Goal: Information Seeking & Learning: Check status

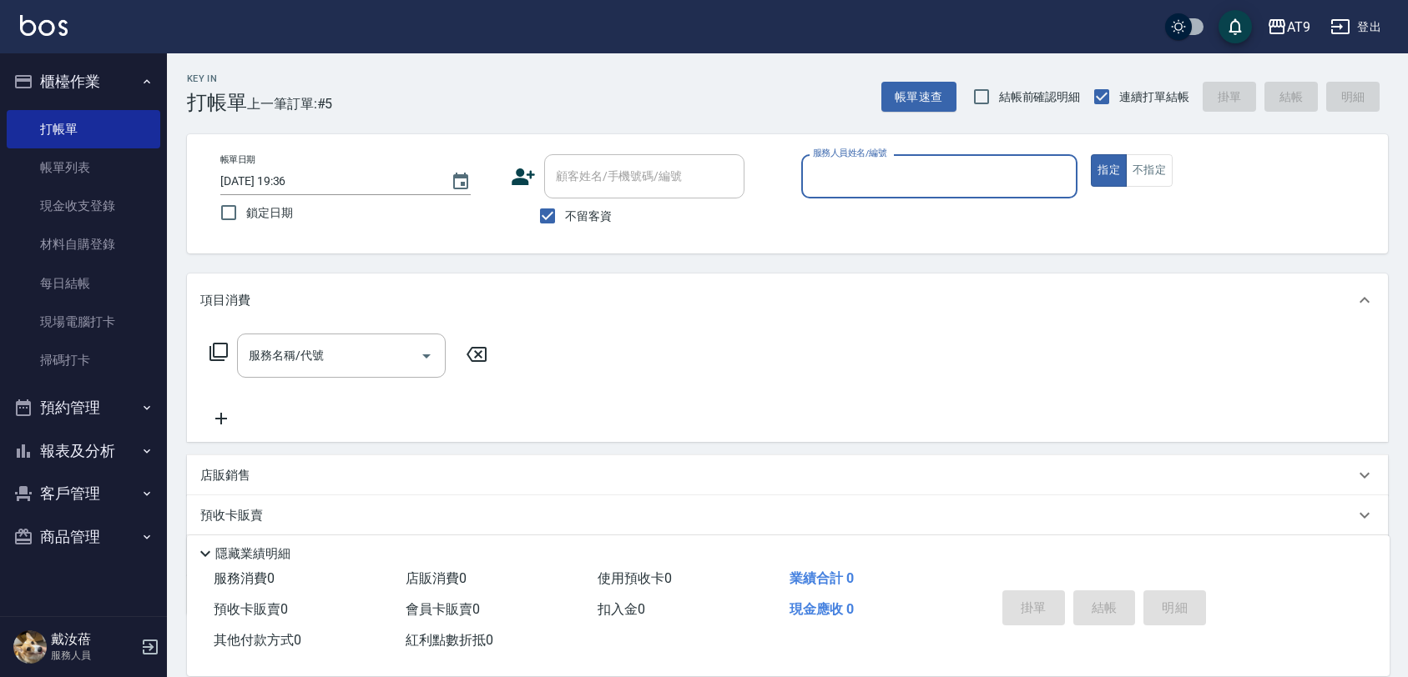
scroll to position [97, 0]
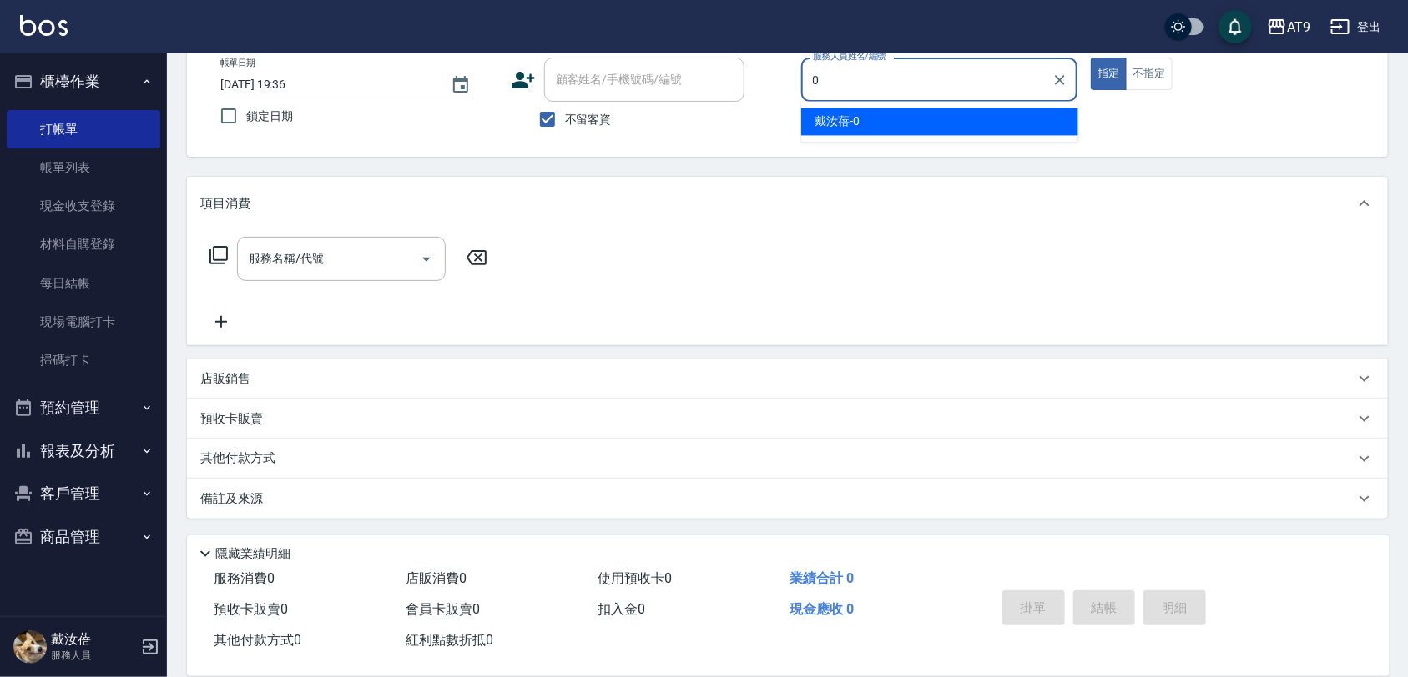
type input "[PERSON_NAME]-0"
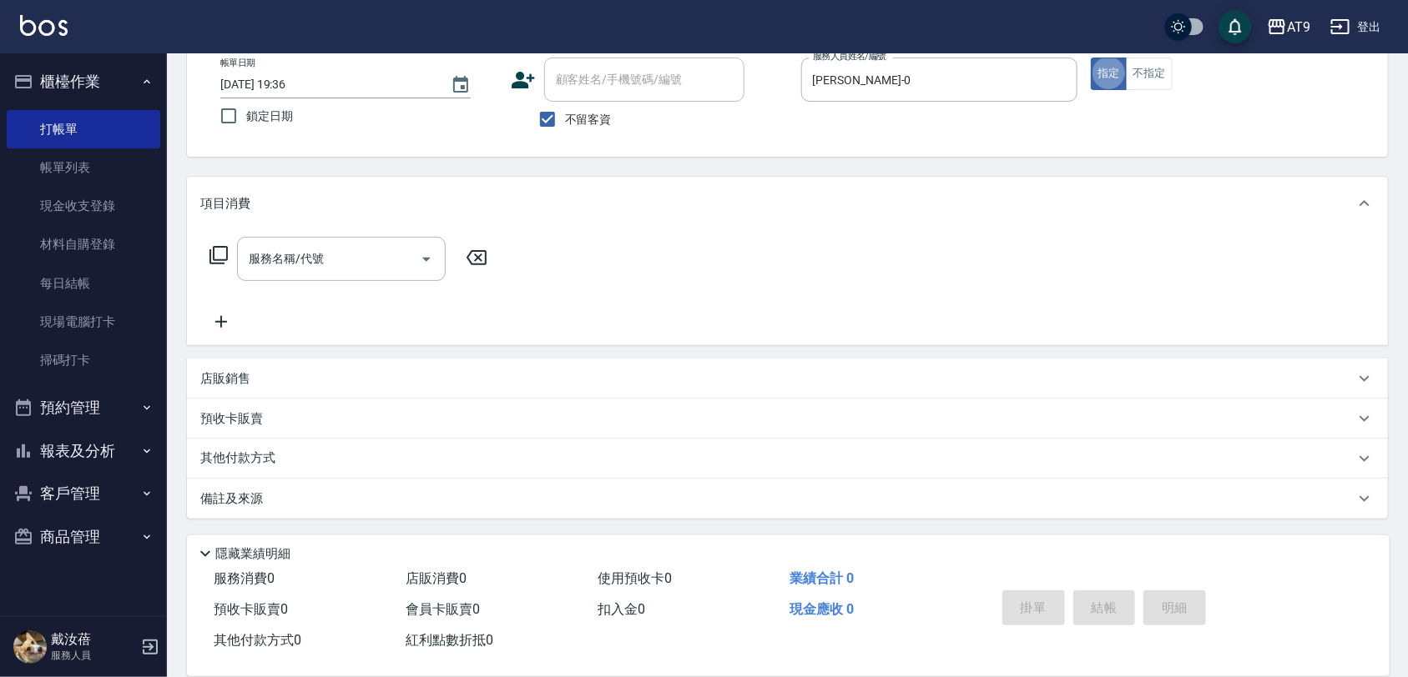
type button "true"
click at [703, 209] on div "項目消費" at bounding box center [777, 204] width 1154 height 18
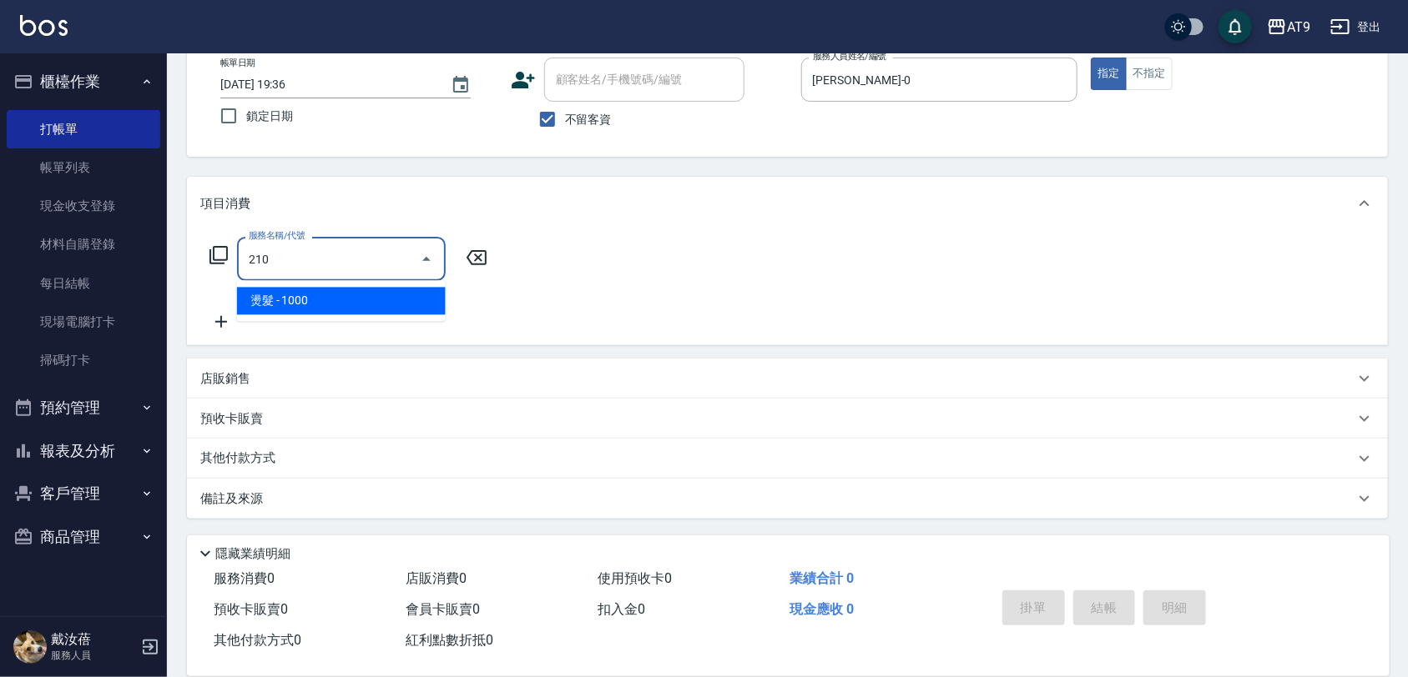
type input "燙髮(210)"
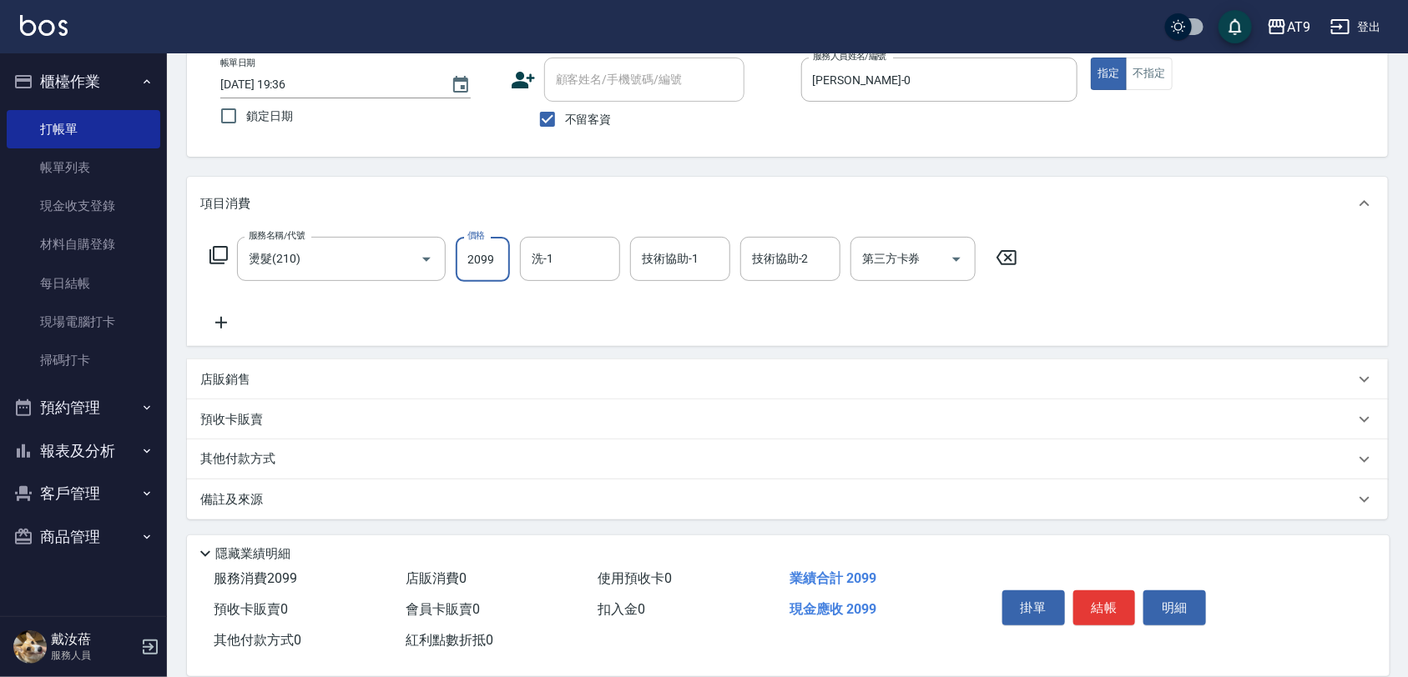
type input "2099"
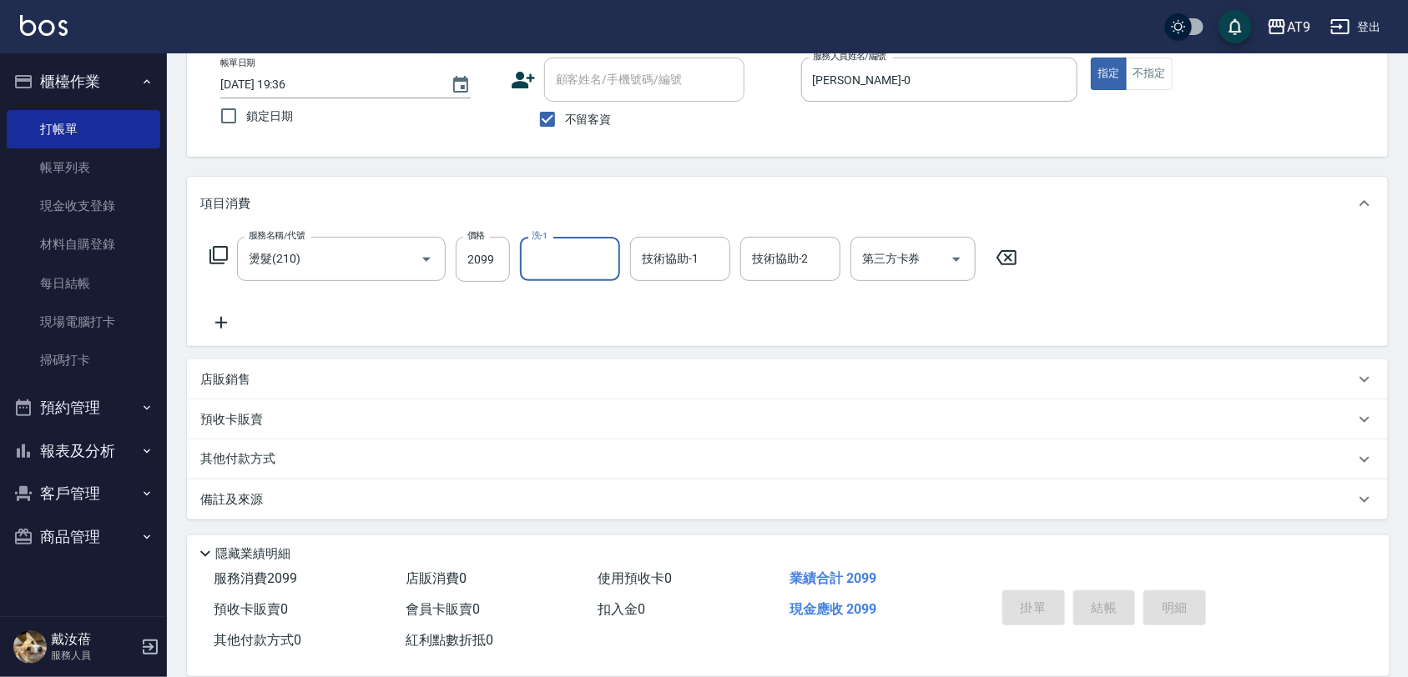
type input "2025/09/10 20:19"
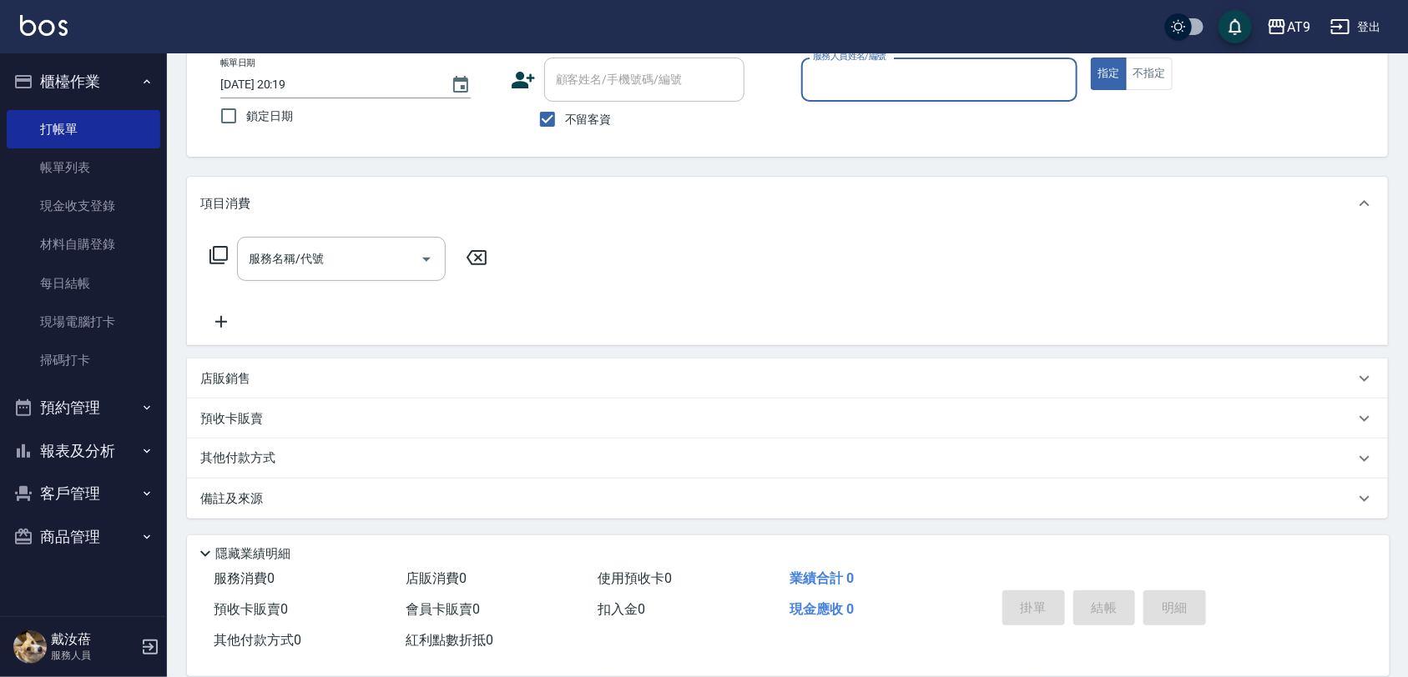
click at [75, 445] on button "報表及分析" at bounding box center [84, 451] width 154 height 43
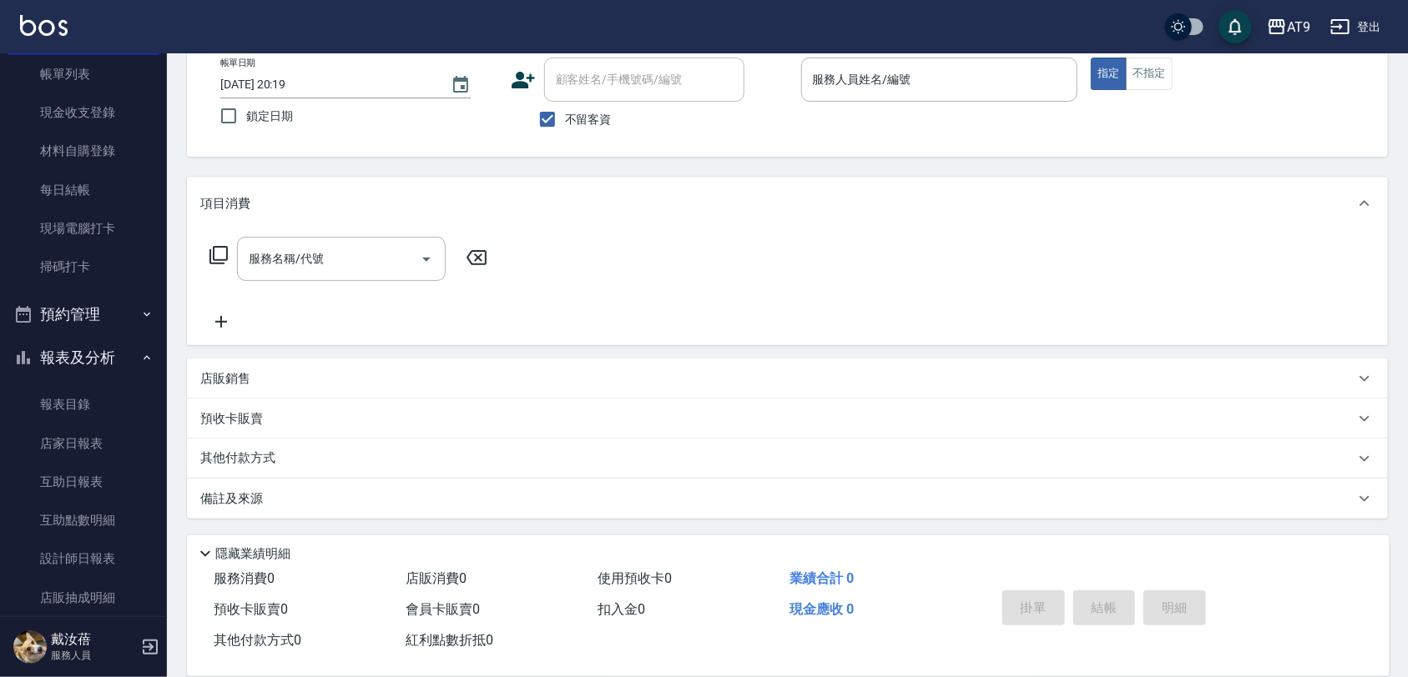
scroll to position [0, 0]
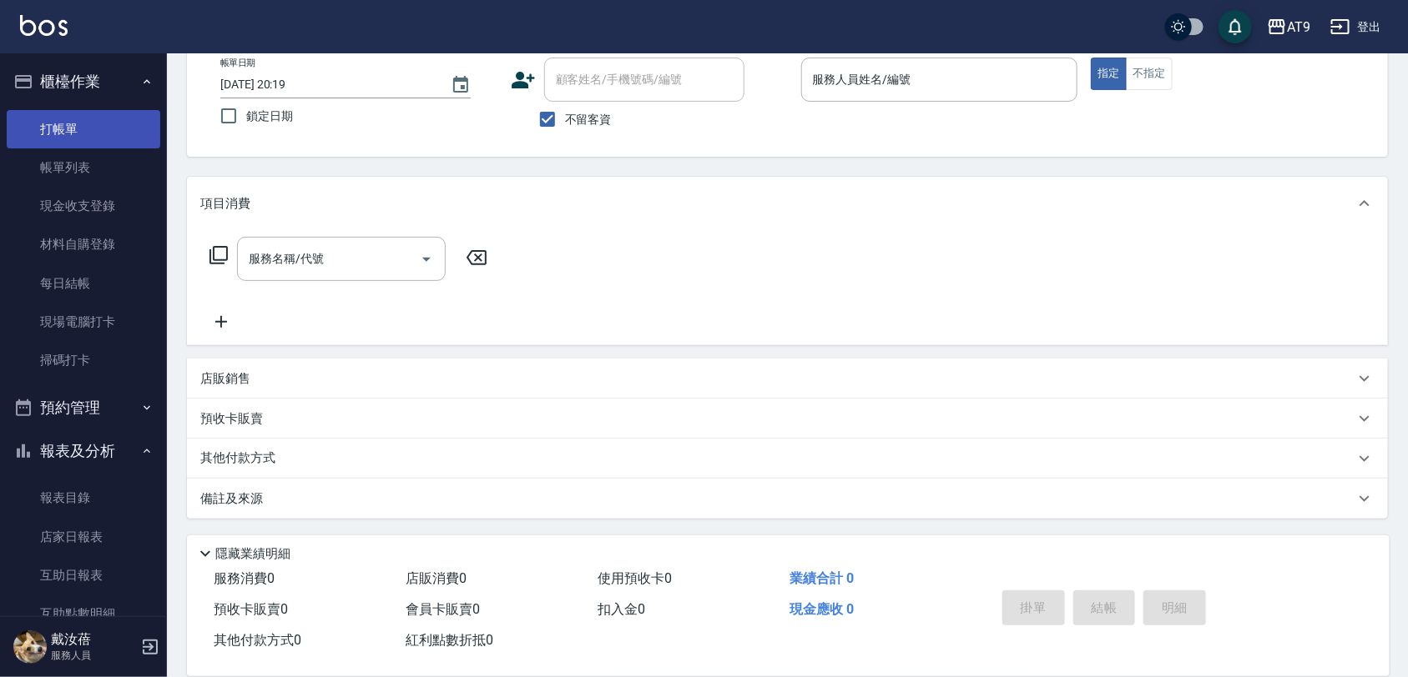
click at [68, 131] on link "打帳單" at bounding box center [84, 129] width 154 height 38
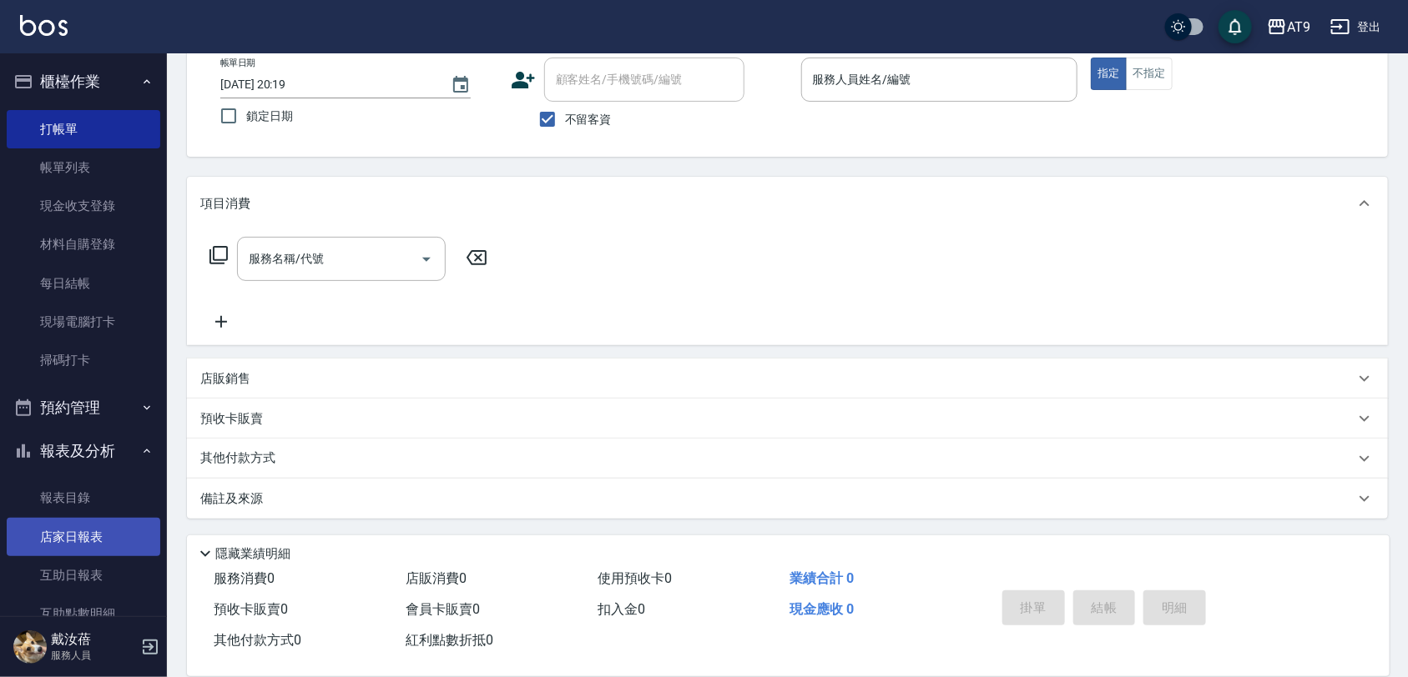
click at [86, 538] on link "店家日報表" at bounding box center [84, 537] width 154 height 38
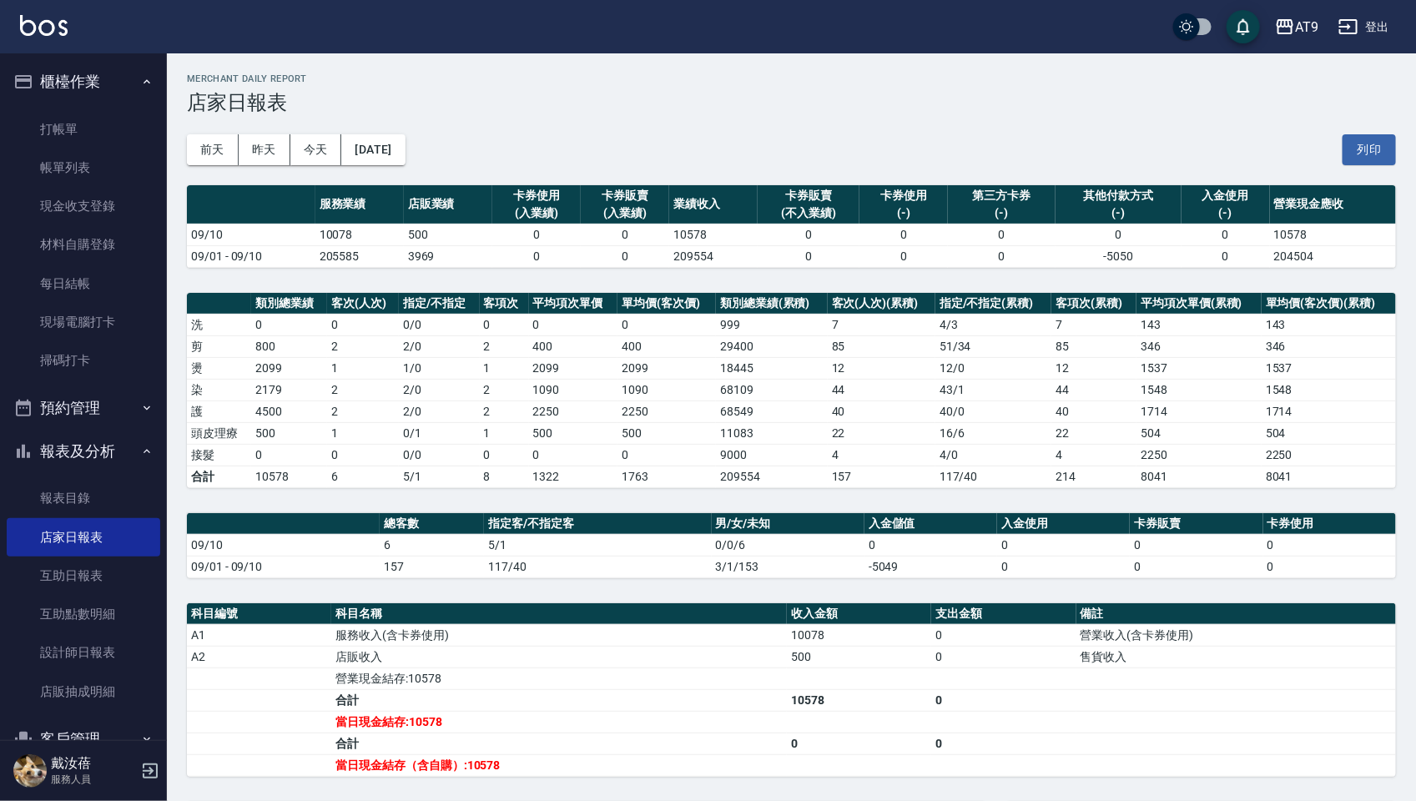
click at [890, 414] on td "40" at bounding box center [882, 411] width 108 height 22
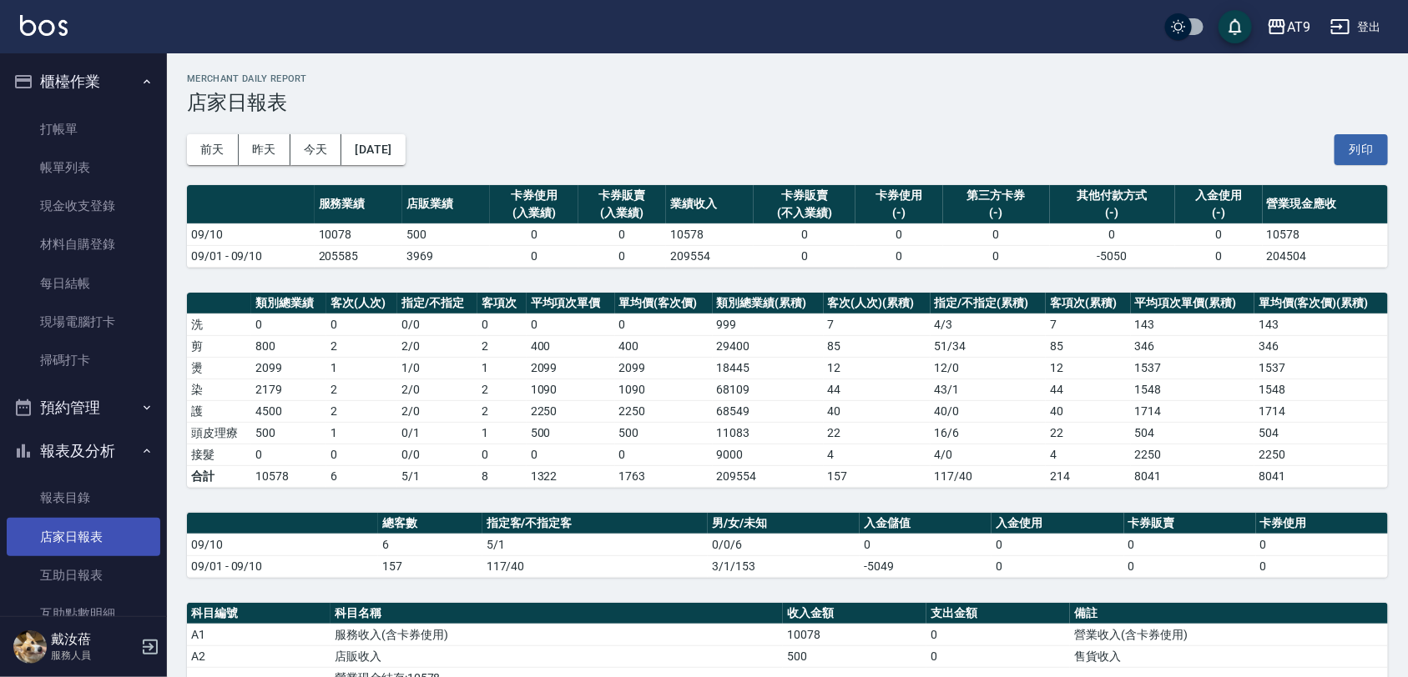
scroll to position [104, 0]
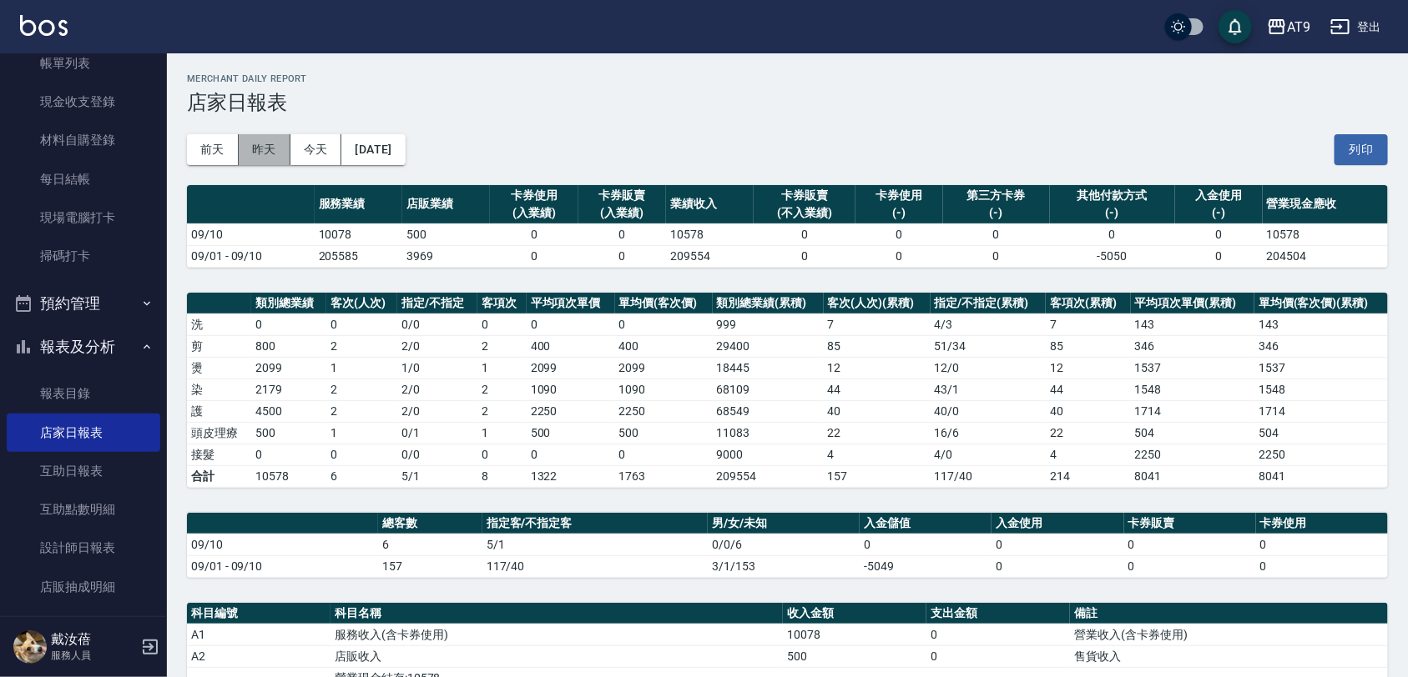
click at [271, 148] on button "昨天" at bounding box center [265, 149] width 52 height 31
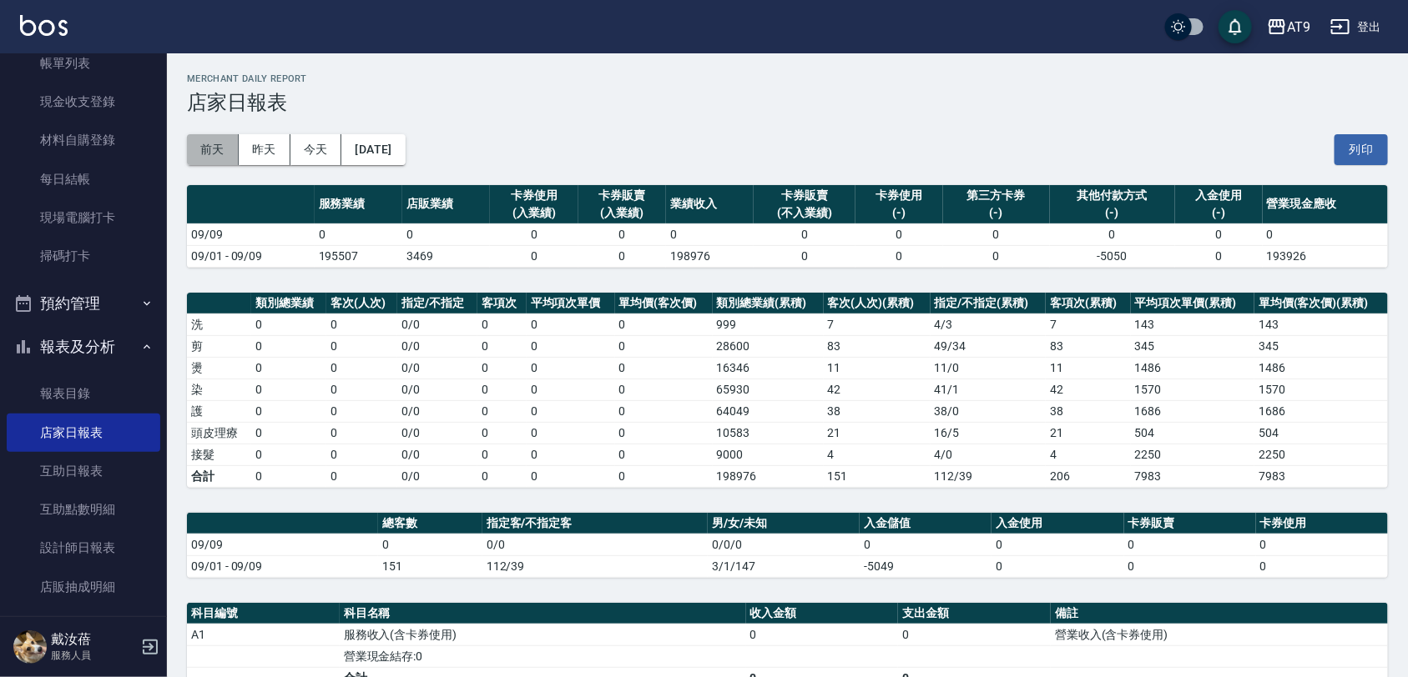
click at [206, 146] on button "前天" at bounding box center [213, 149] width 52 height 31
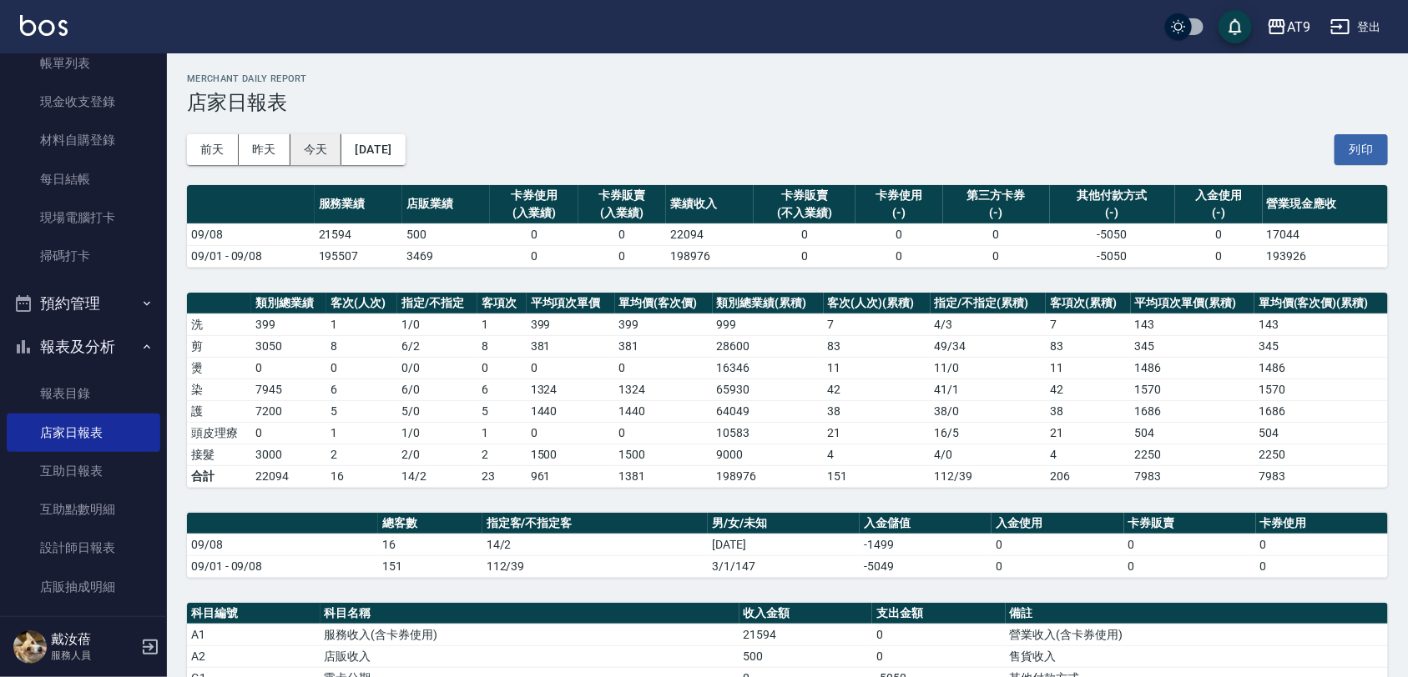
click at [325, 153] on button "今天" at bounding box center [316, 149] width 52 height 31
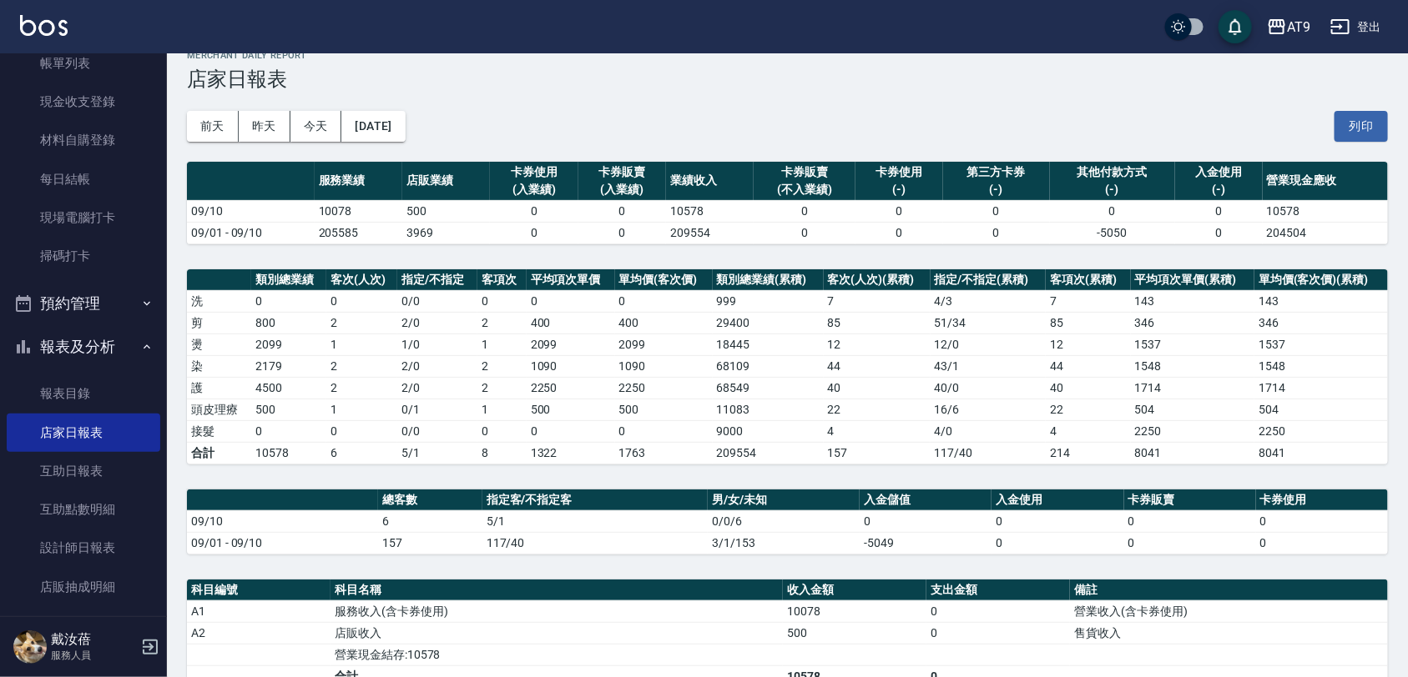
scroll to position [15, 0]
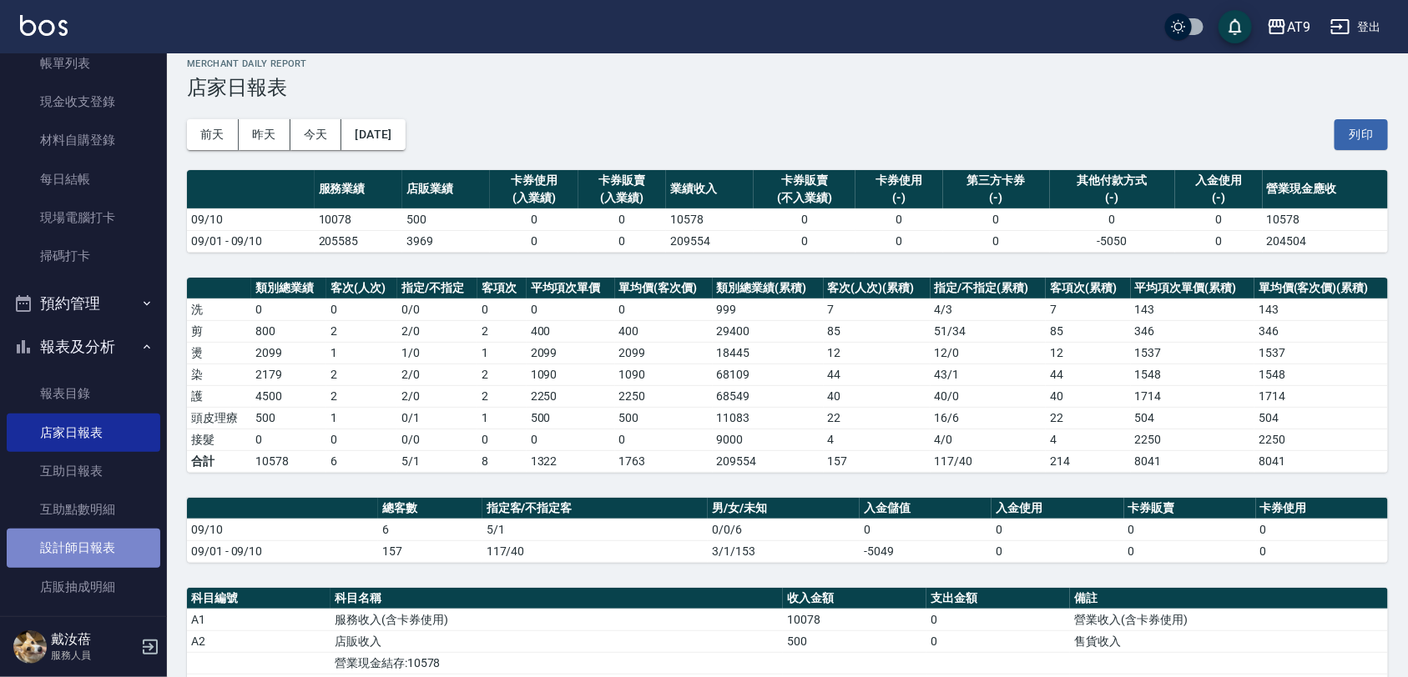
click at [85, 552] on link "設計師日報表" at bounding box center [84, 548] width 154 height 38
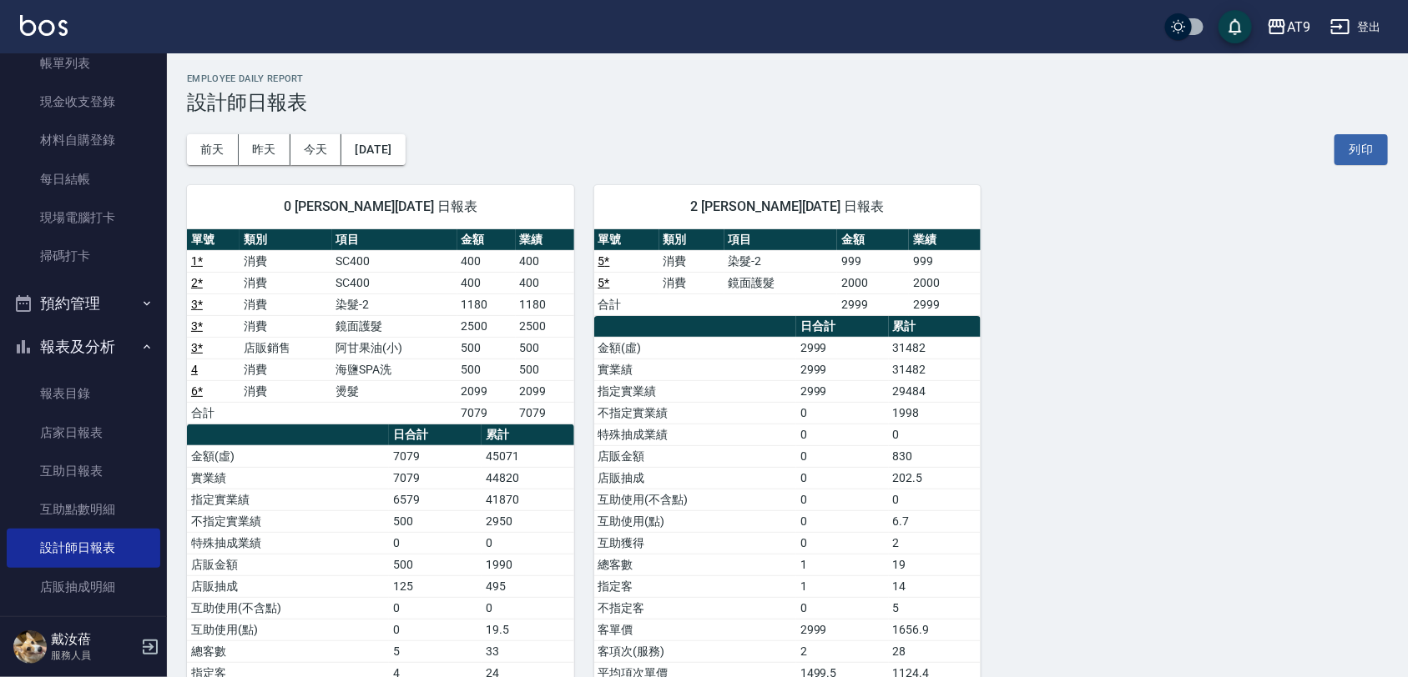
click at [872, 165] on div "2 龔雅菁 09/10/2025 日報表 單號 類別 項目 金額 業績 5 * 消費 染髮-2 999 999 5 * 消費 鏡面護髮 2000 2000 合…" at bounding box center [777, 478] width 407 height 627
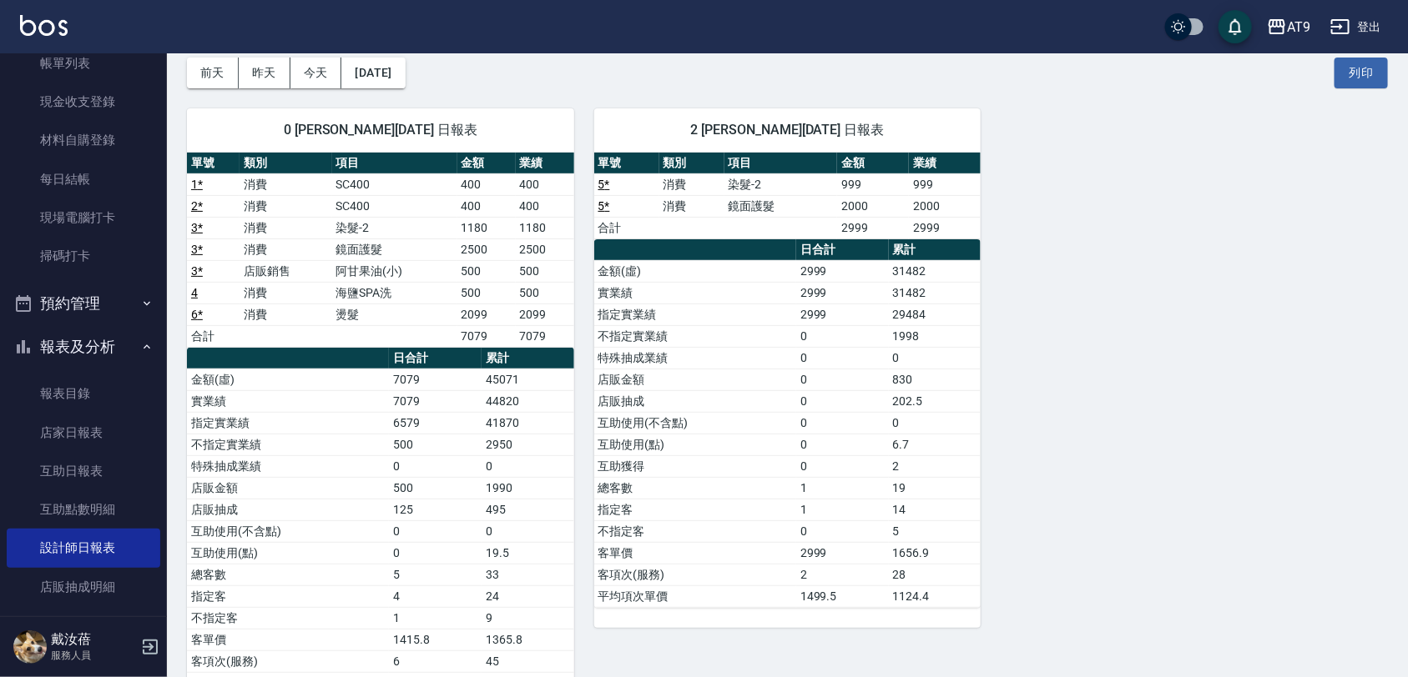
scroll to position [139, 0]
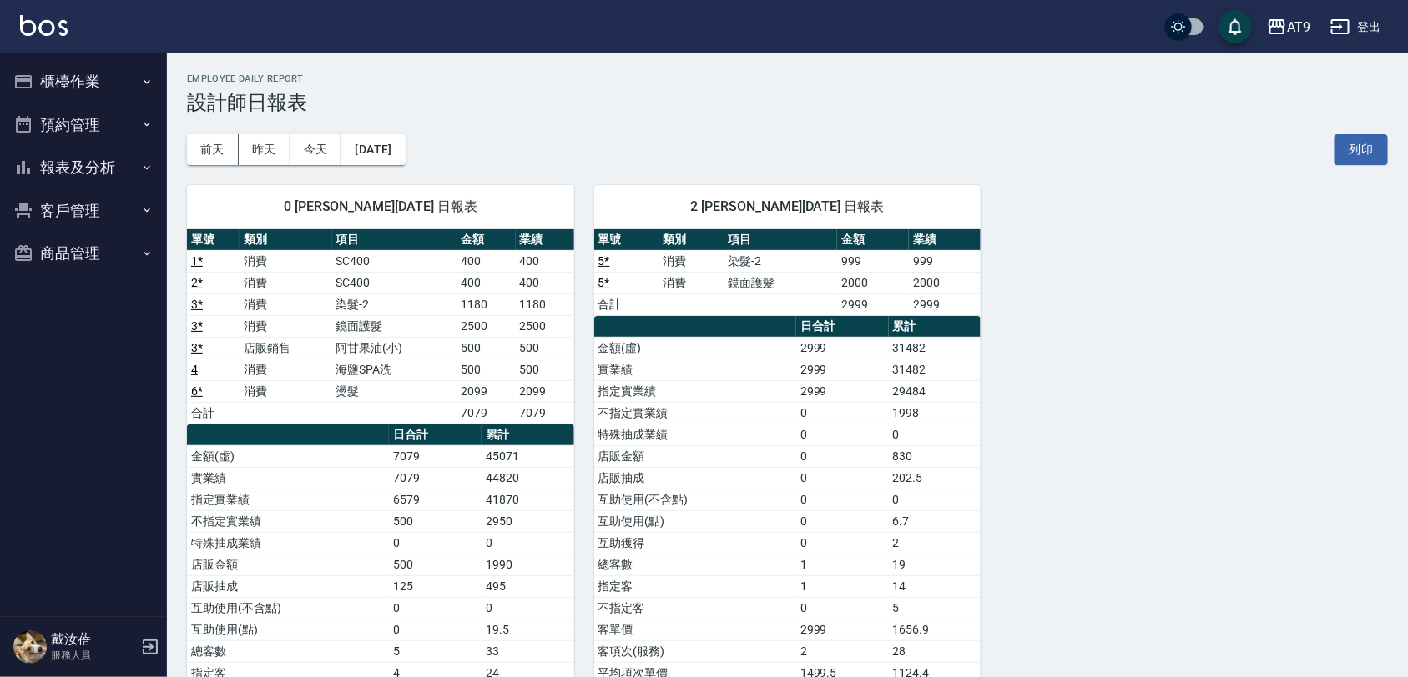
click at [1045, 325] on div "0 戴汝蓓 09/10/2025 日報表 單號 類別 項目 金額 業績 1 * 消費 SC400 400 400 2 * 消費 SC400 400 400 3…" at bounding box center [777, 478] width 1221 height 627
click at [1358, 363] on div "0 戴汝蓓 09/10/2025 日報表 單號 類別 項目 金額 業績 1 * 消費 SC400 400 400 2 * 消費 SC400 400 400 3…" at bounding box center [777, 478] width 1221 height 627
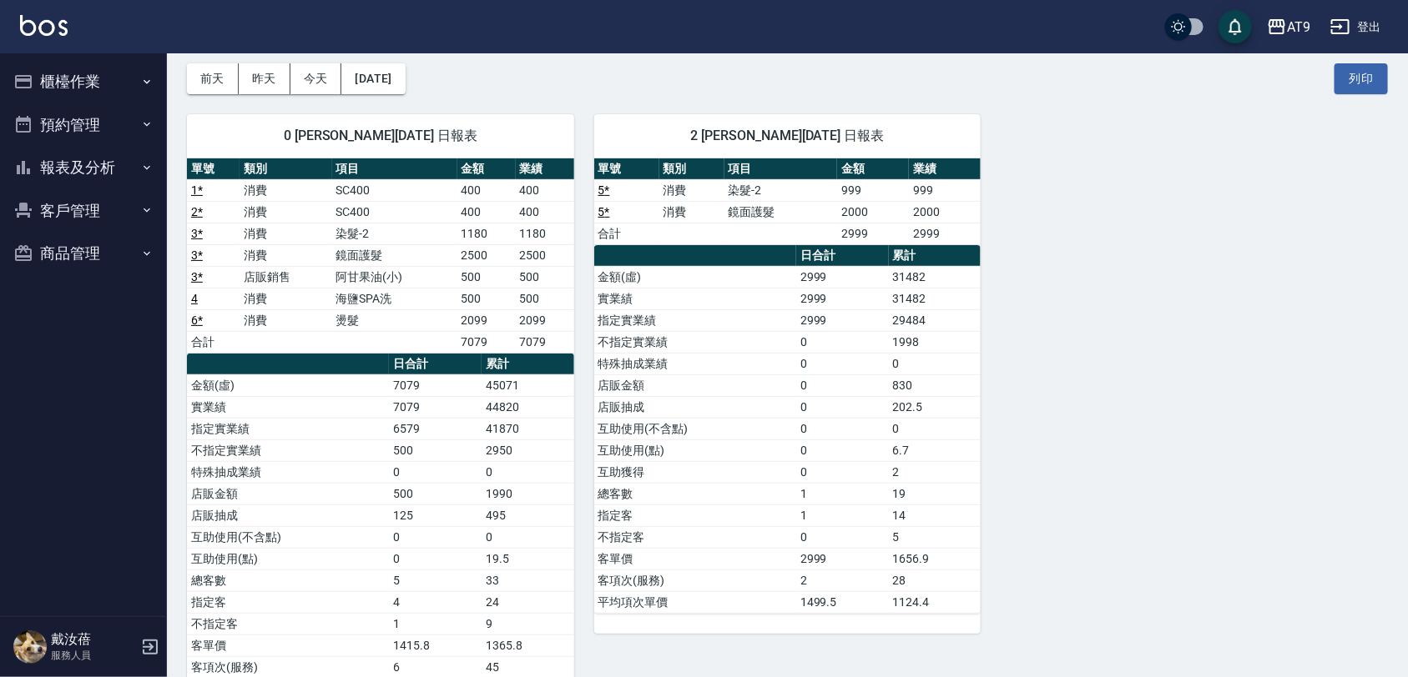
scroll to position [104, 0]
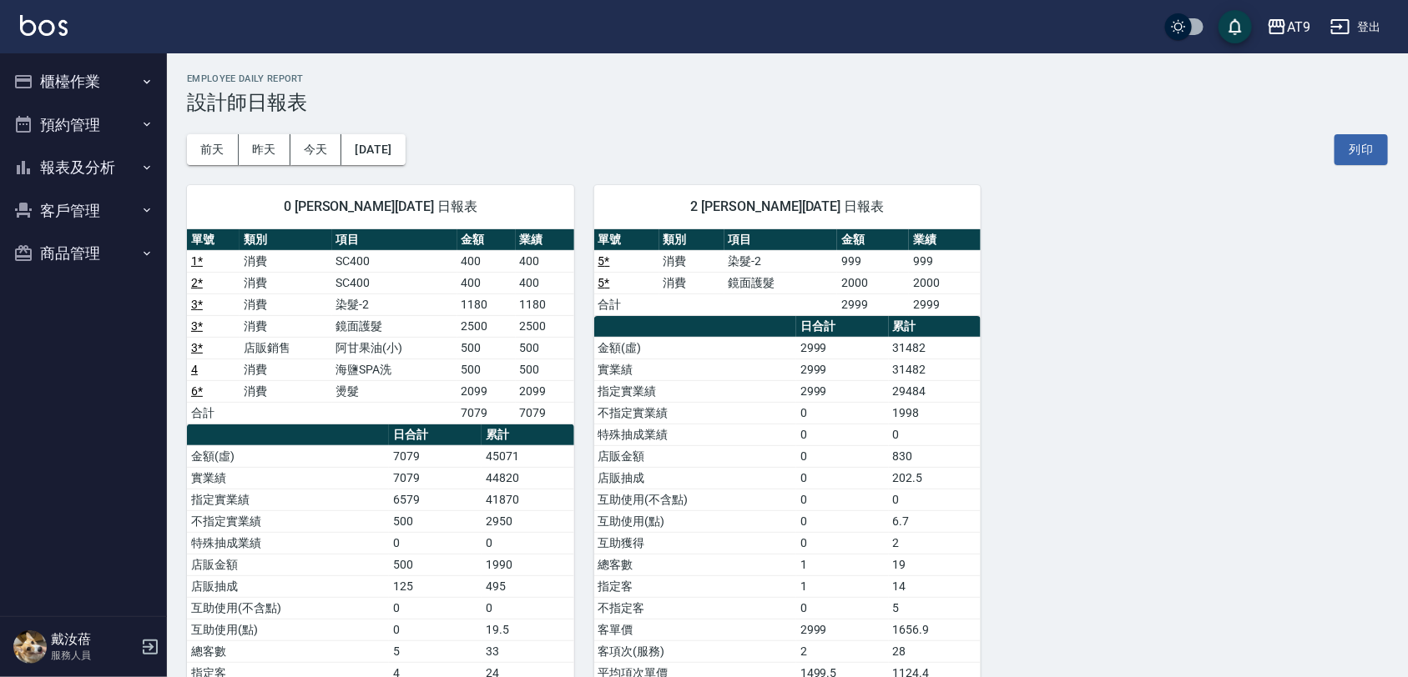
click at [1010, 314] on div "0 [PERSON_NAME][DATE] 日報表 單號 類別 項目 金額 業績 1 * 消費 SC400 400 400 2 * 消費 SC400 400 …" at bounding box center [777, 478] width 1221 height 627
click at [123, 159] on button "報表及分析" at bounding box center [84, 167] width 154 height 43
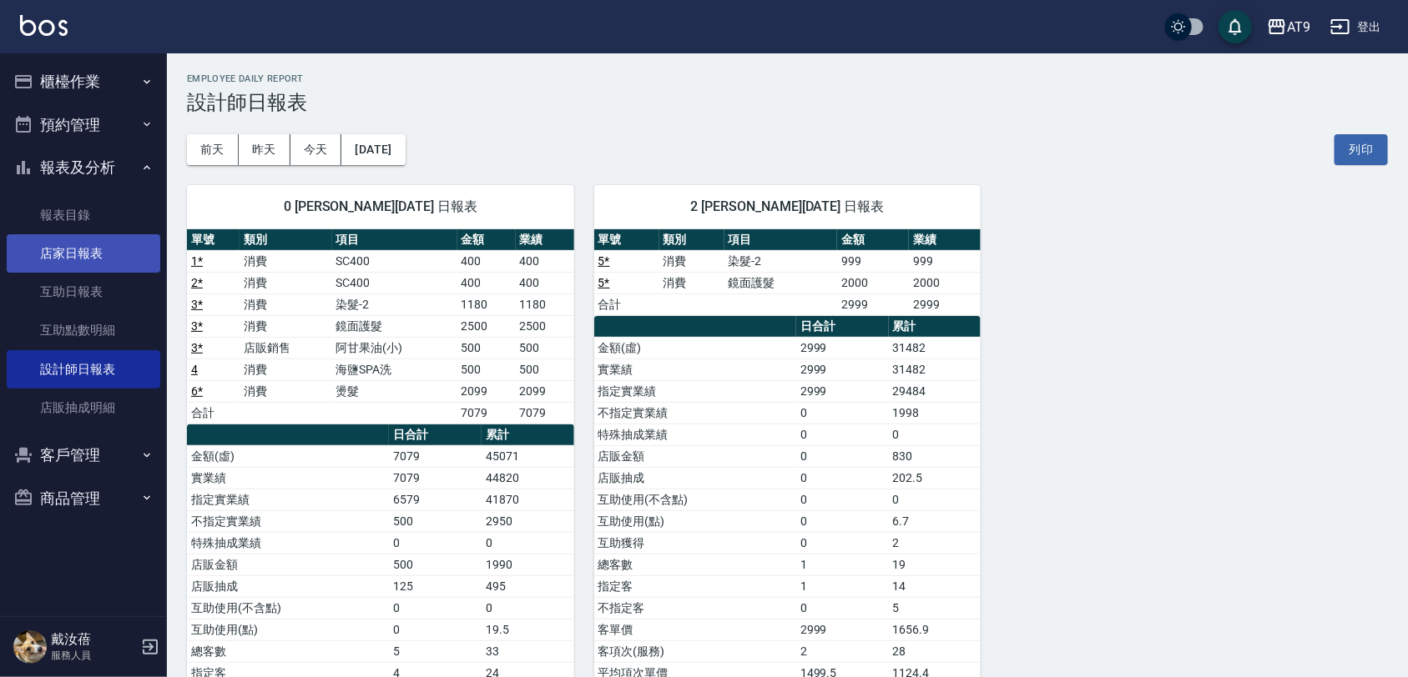
click at [102, 239] on link "店家日報表" at bounding box center [84, 253] width 154 height 38
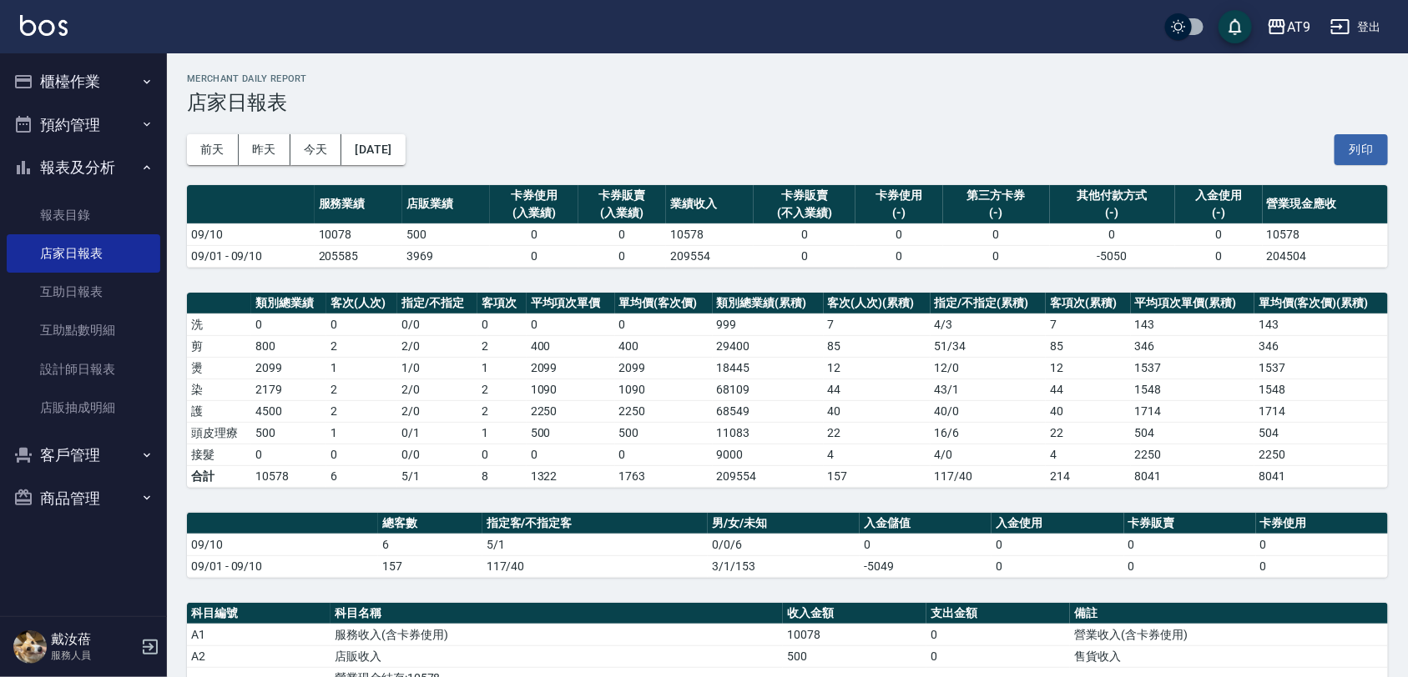
click at [849, 401] on td "40" at bounding box center [877, 411] width 107 height 22
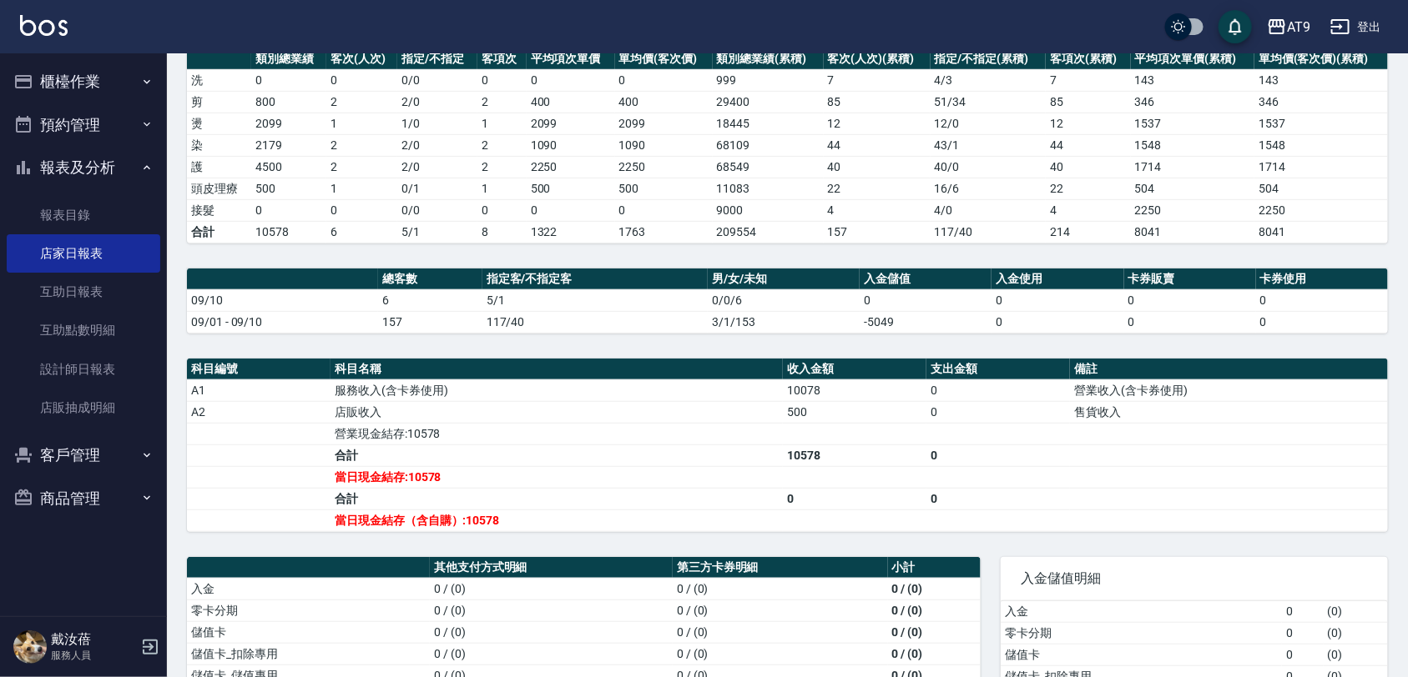
scroll to position [209, 0]
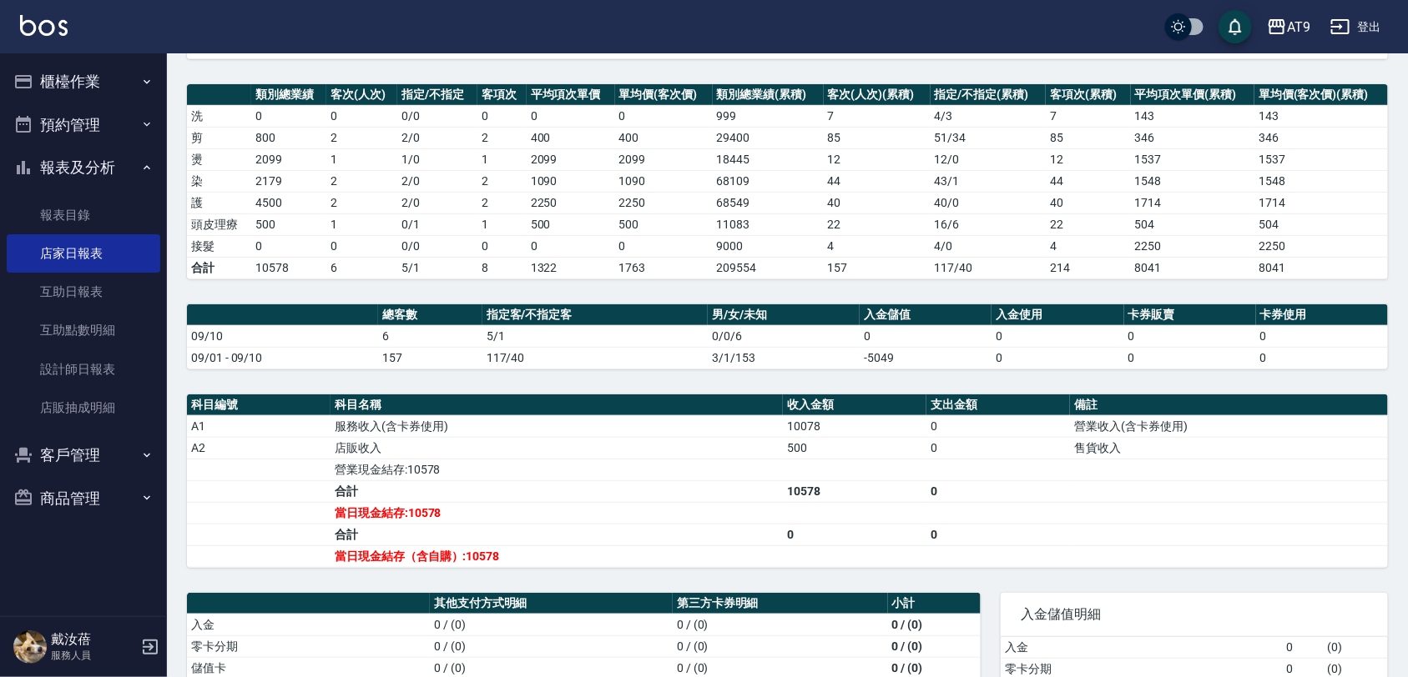
click at [438, 305] on th "總客數" at bounding box center [430, 316] width 104 height 22
drag, startPoint x: 451, startPoint y: 299, endPoint x: 632, endPoint y: 294, distance: 181.1
click at [632, 294] on div "AT9 [DATE] 店家日報表 列印時間： [DATE][PHONE_NUMBER]:58 Merchant Daily Report 店家日報表 [DAT…" at bounding box center [787, 370] width 1241 height 1050
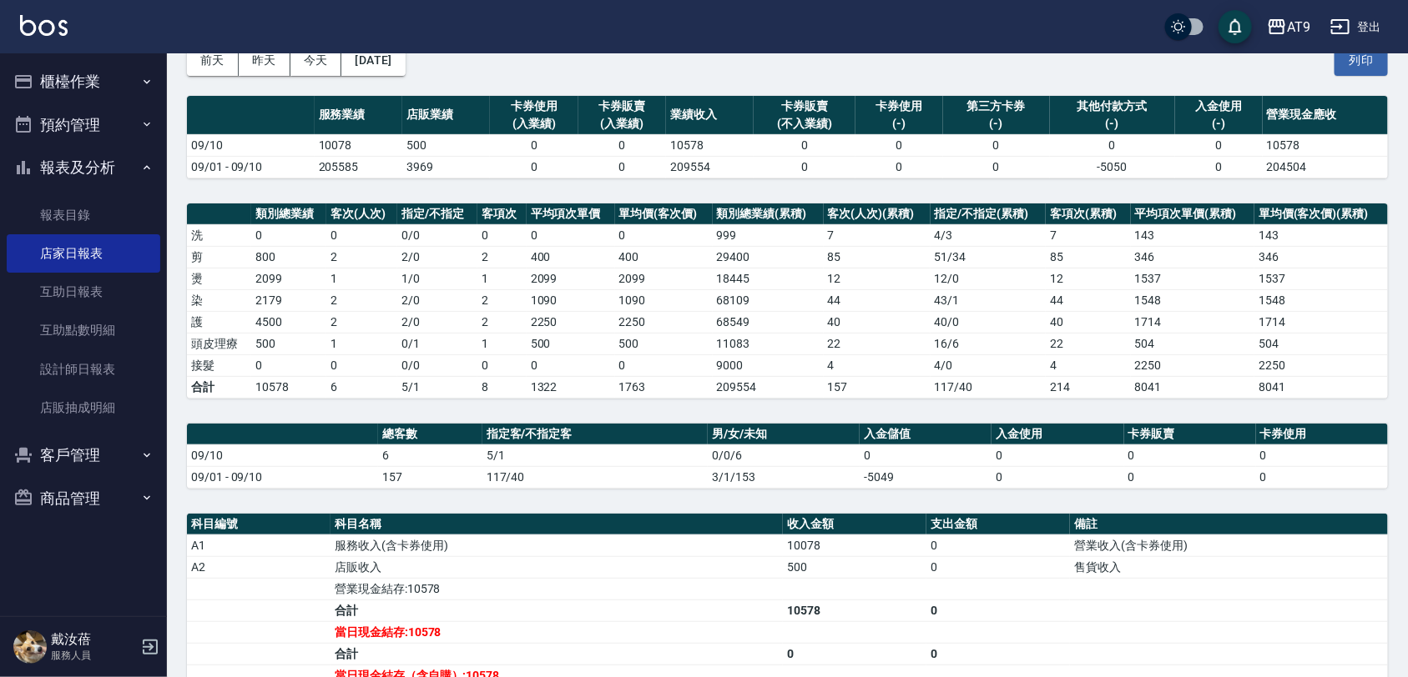
scroll to position [0, 0]
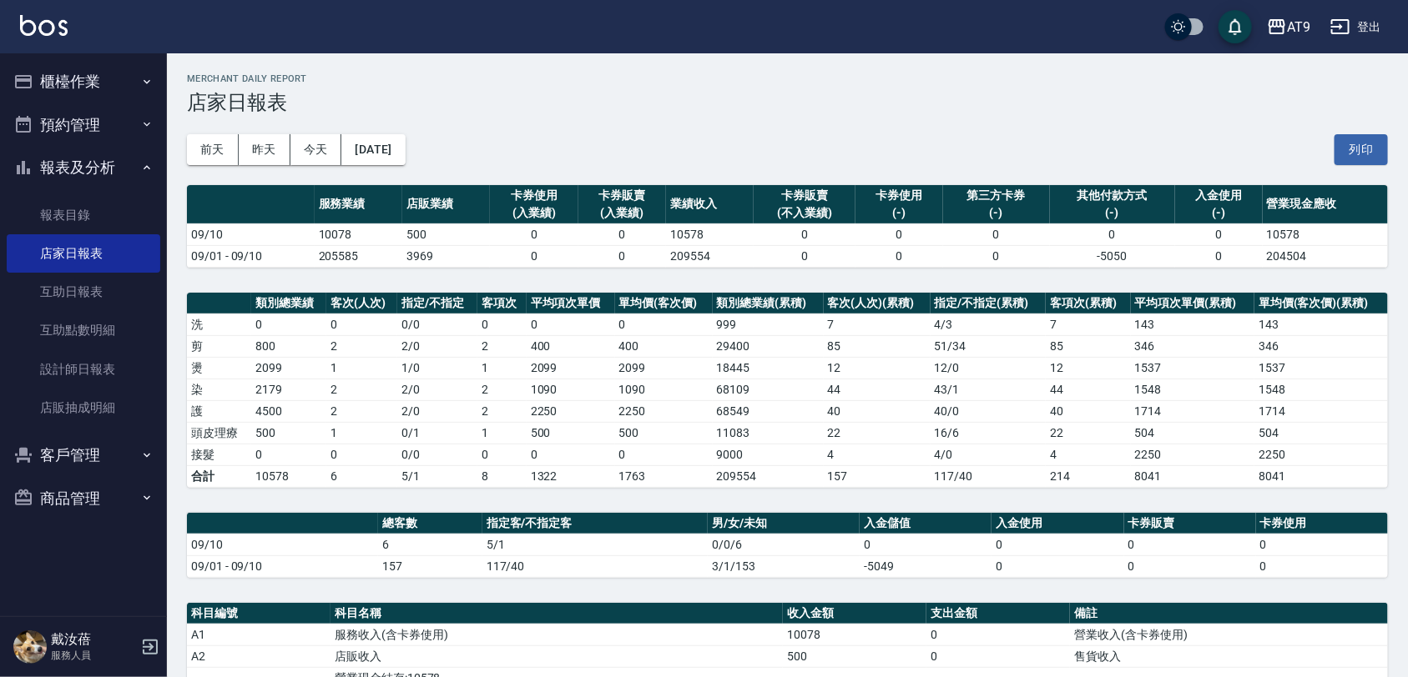
click at [602, 153] on div "[DATE] [DATE] [DATE] [DATE] 列印" at bounding box center [787, 149] width 1201 height 71
click at [683, 153] on div "[DATE] [DATE] [DATE] [DATE] 列印" at bounding box center [787, 149] width 1201 height 71
click at [98, 365] on link "設計師日報表" at bounding box center [84, 369] width 154 height 38
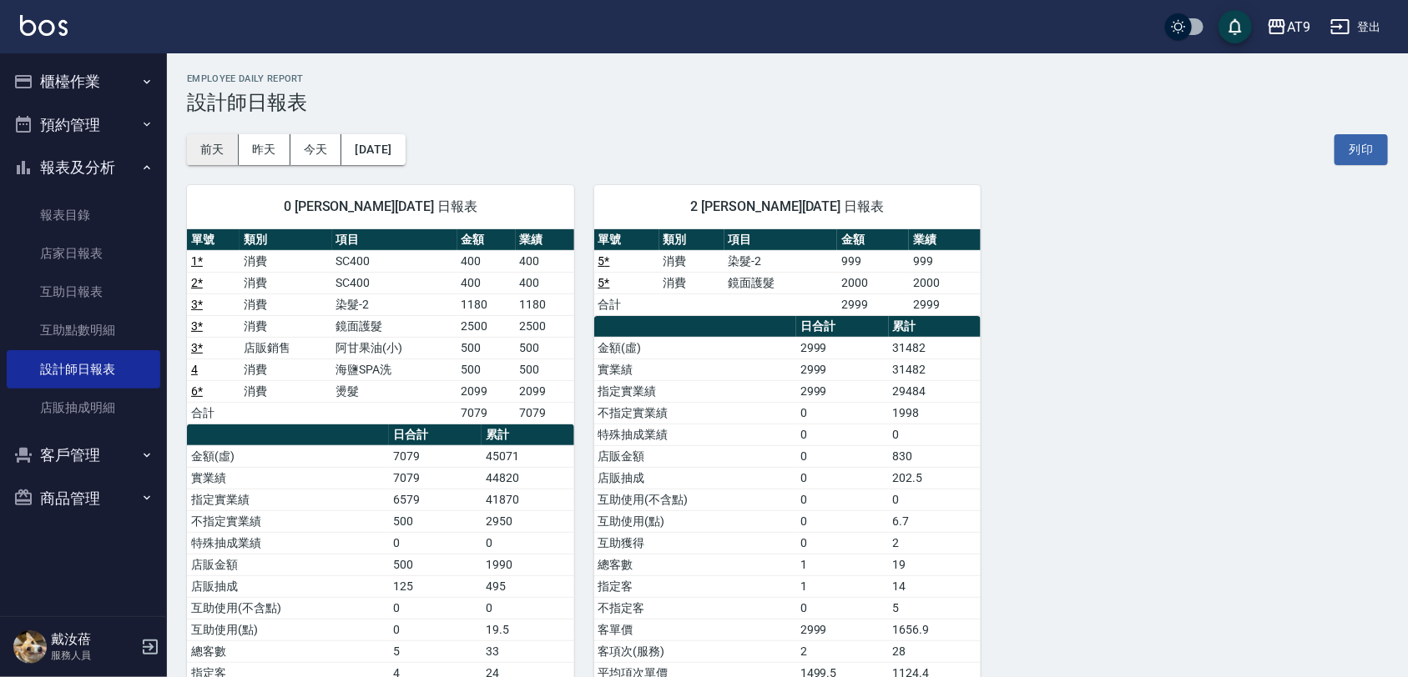
click at [214, 153] on button "前天" at bounding box center [213, 149] width 52 height 31
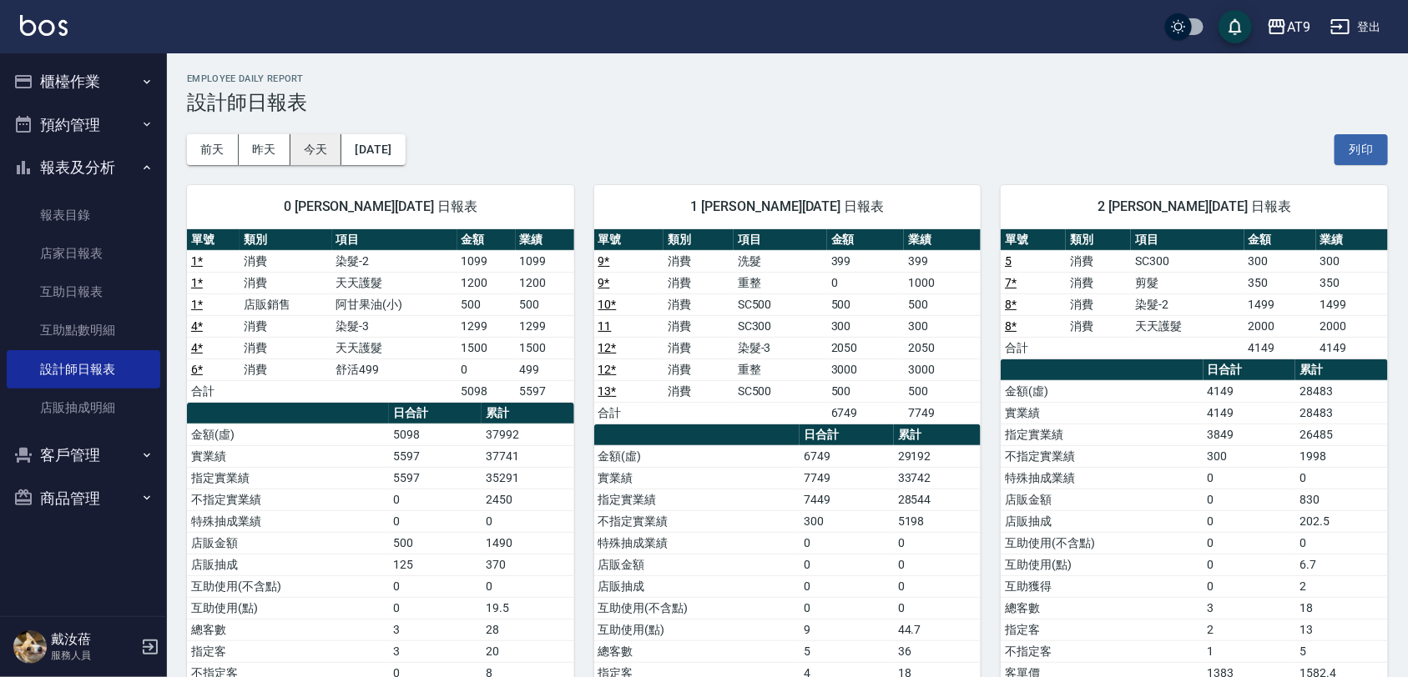
click at [330, 151] on button "今天" at bounding box center [316, 149] width 52 height 31
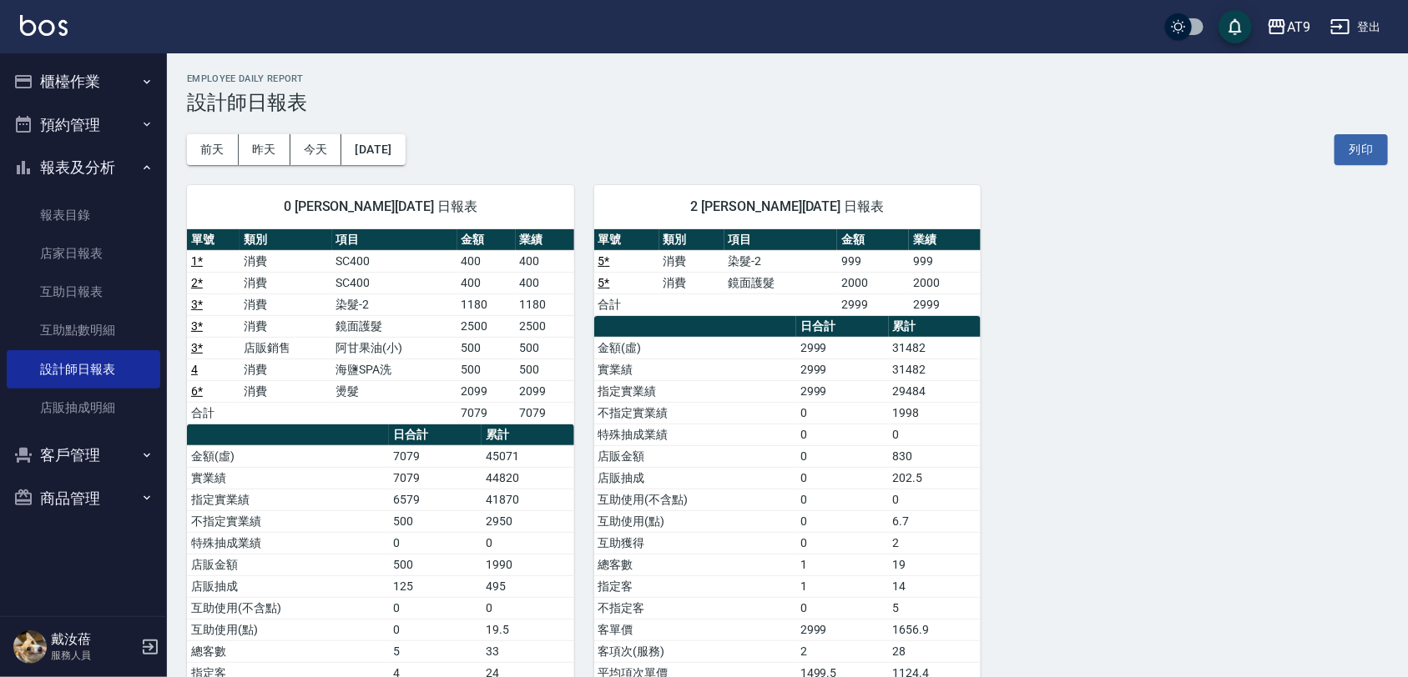
click at [1157, 214] on div "0 [PERSON_NAME][DATE] 日報表 單號 類別 項目 金額 業績 1 * 消費 SC400 400 400 2 * 消費 SC400 400 …" at bounding box center [777, 478] width 1221 height 627
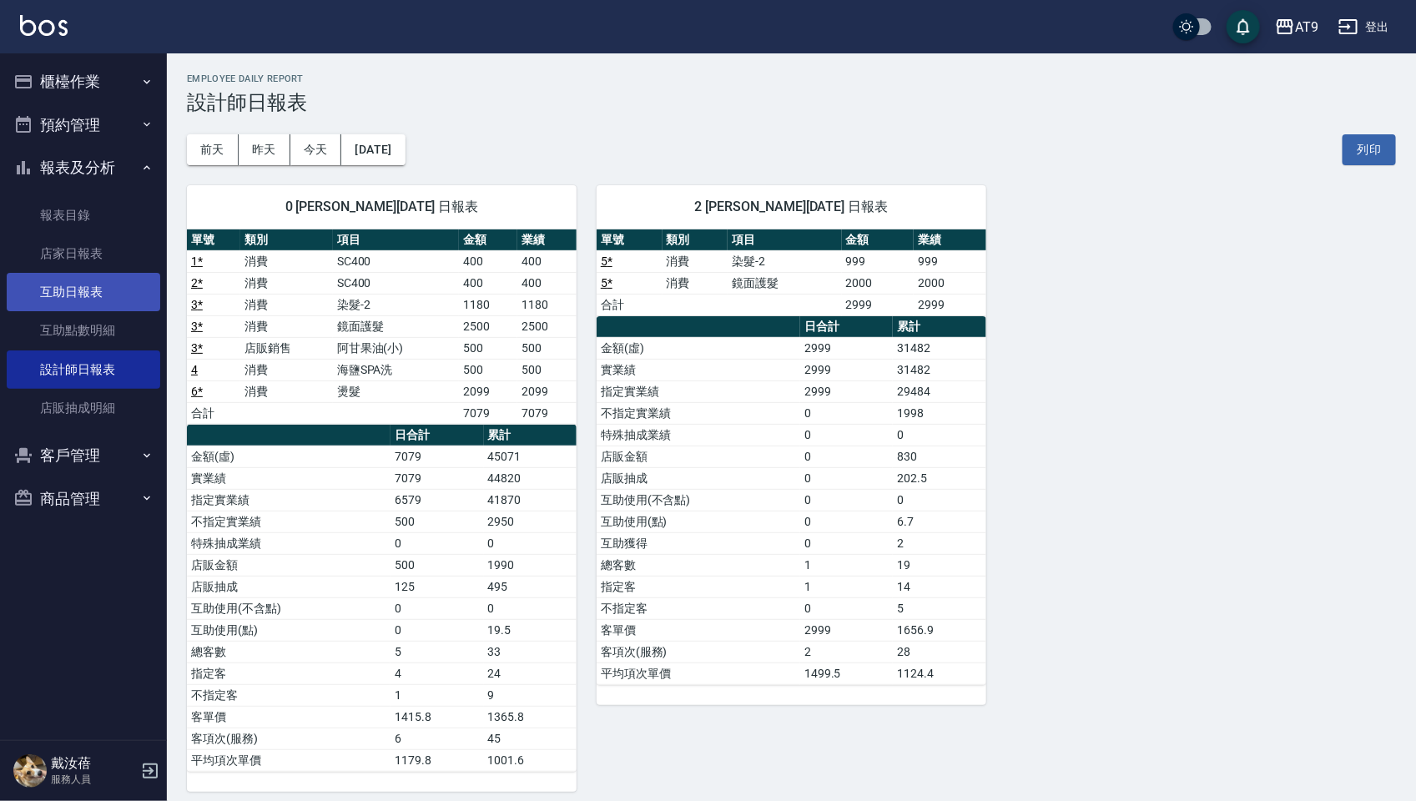
click at [76, 280] on link "互助日報表" at bounding box center [84, 292] width 154 height 38
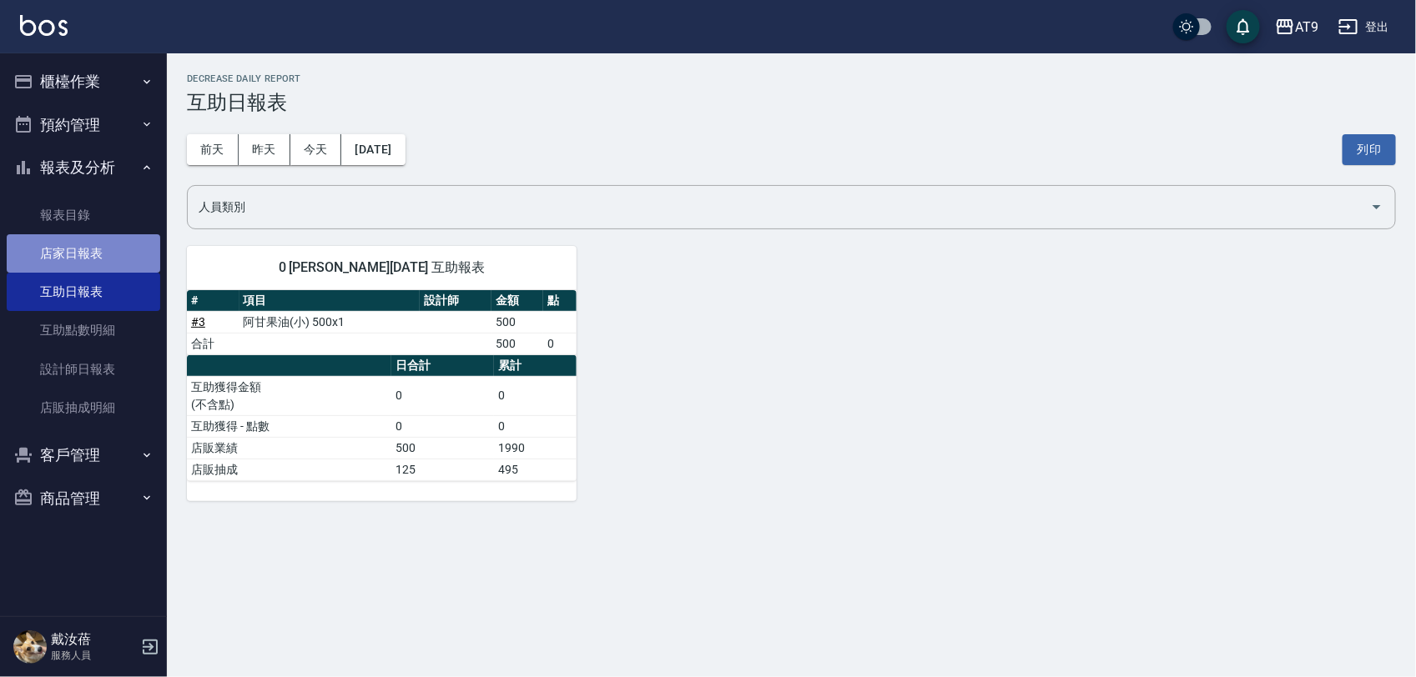
click at [68, 247] on link "店家日報表" at bounding box center [84, 253] width 154 height 38
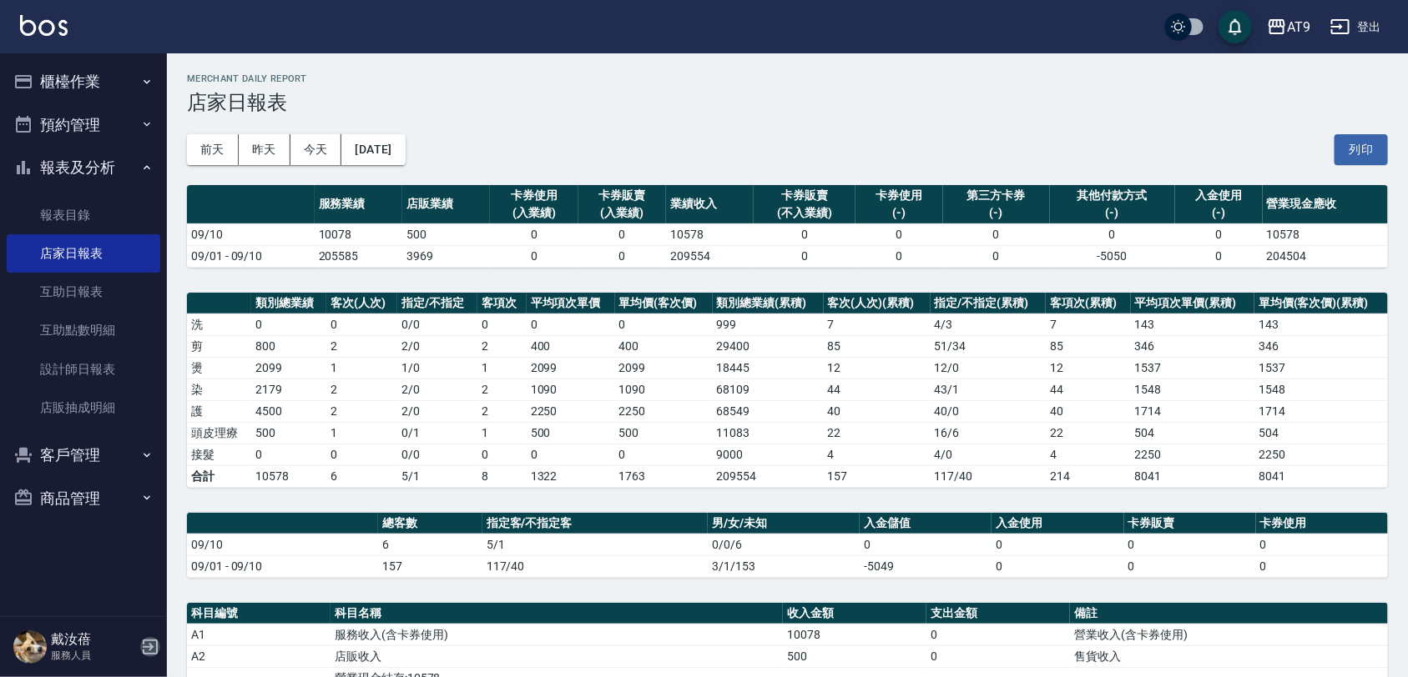
click at [152, 652] on icon "button" at bounding box center [150, 647] width 20 height 20
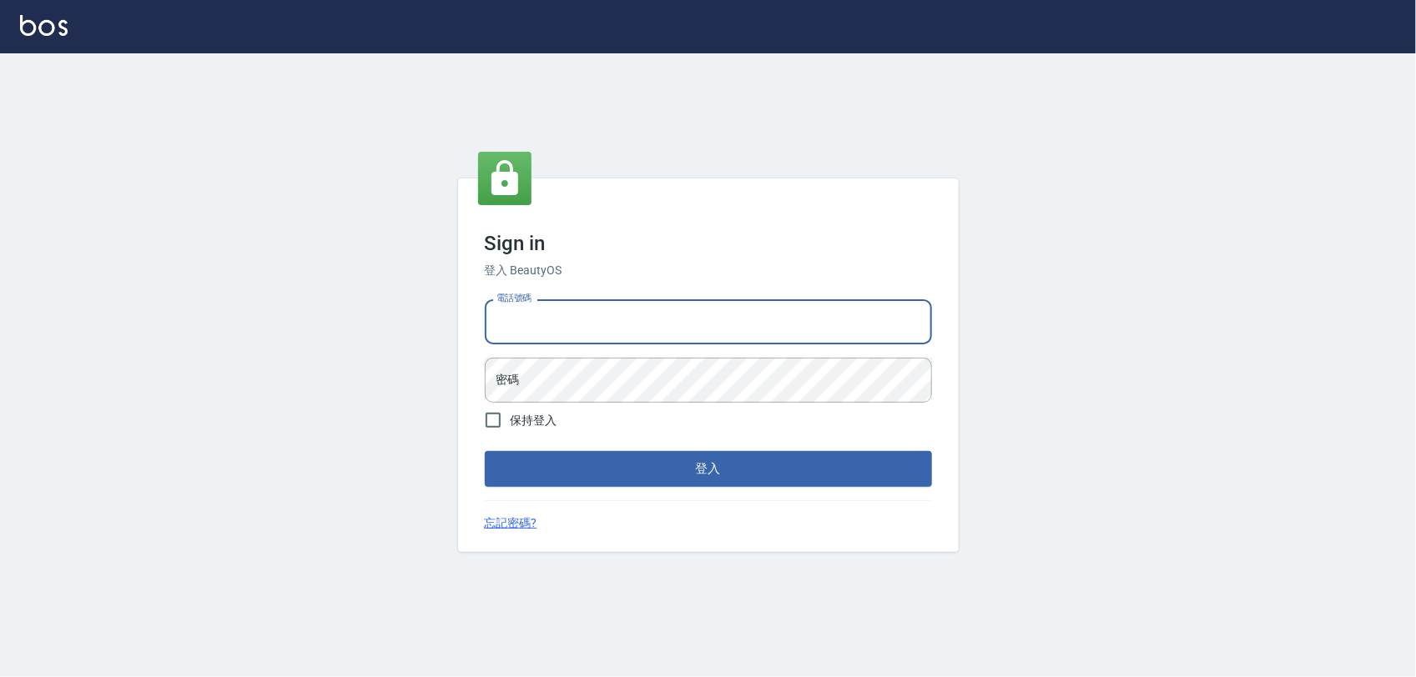
click at [662, 315] on input "電話號碼" at bounding box center [708, 322] width 447 height 45
type input "0975151920"
